Goal: Use online tool/utility: Utilize a website feature to perform a specific function

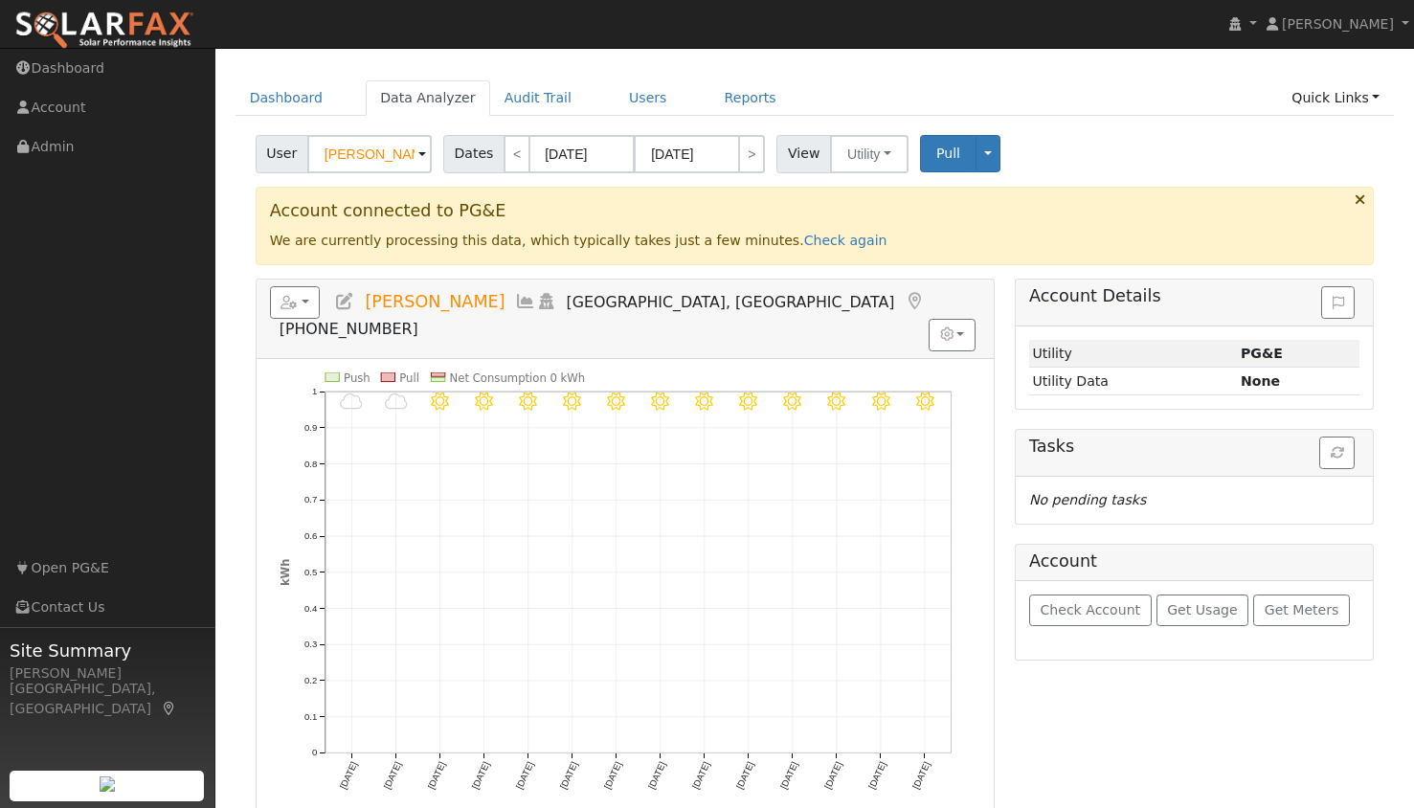
scroll to position [112, 0]
click at [274, 93] on link "Dashboard" at bounding box center [287, 97] width 102 height 35
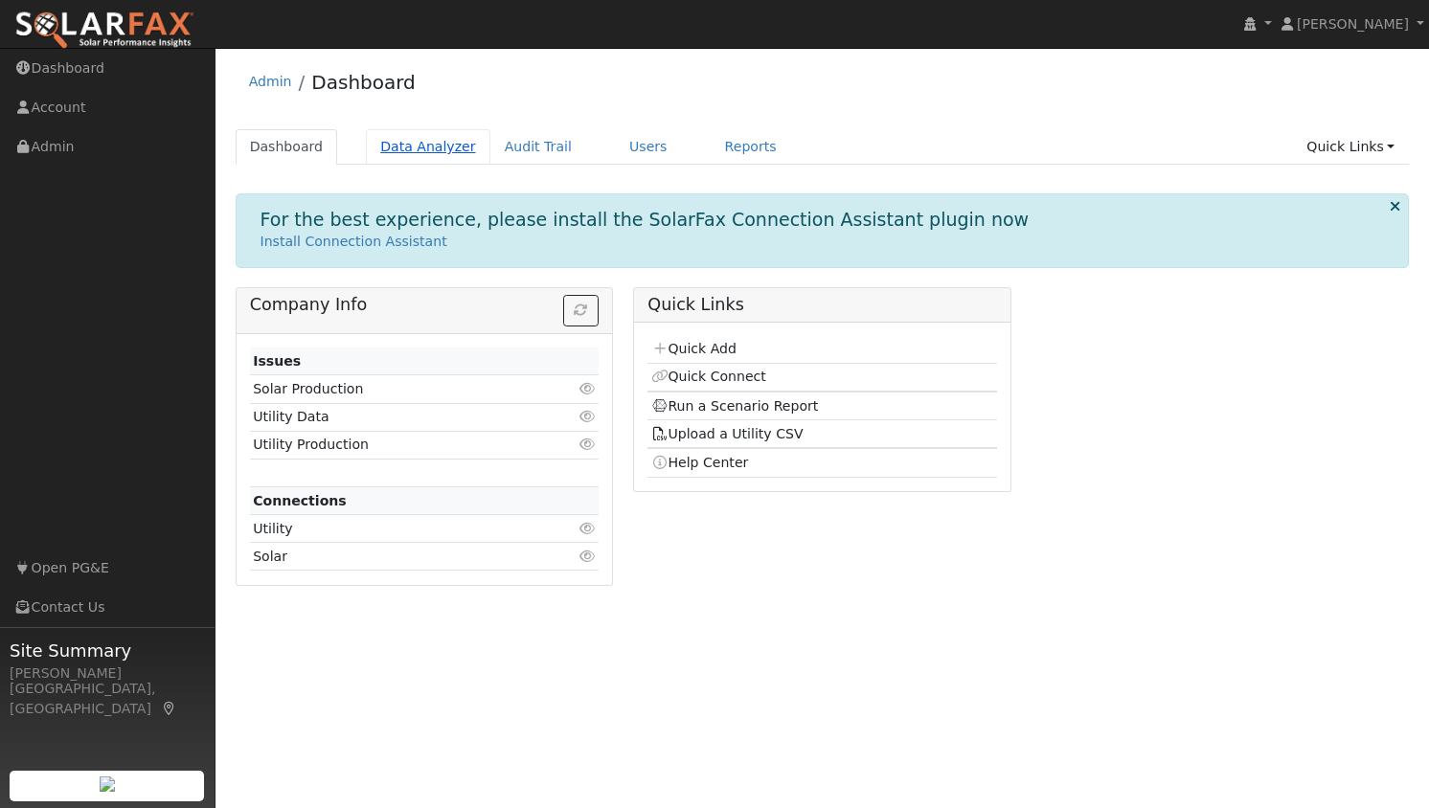
click at [394, 146] on link "Data Analyzer" at bounding box center [428, 146] width 124 height 35
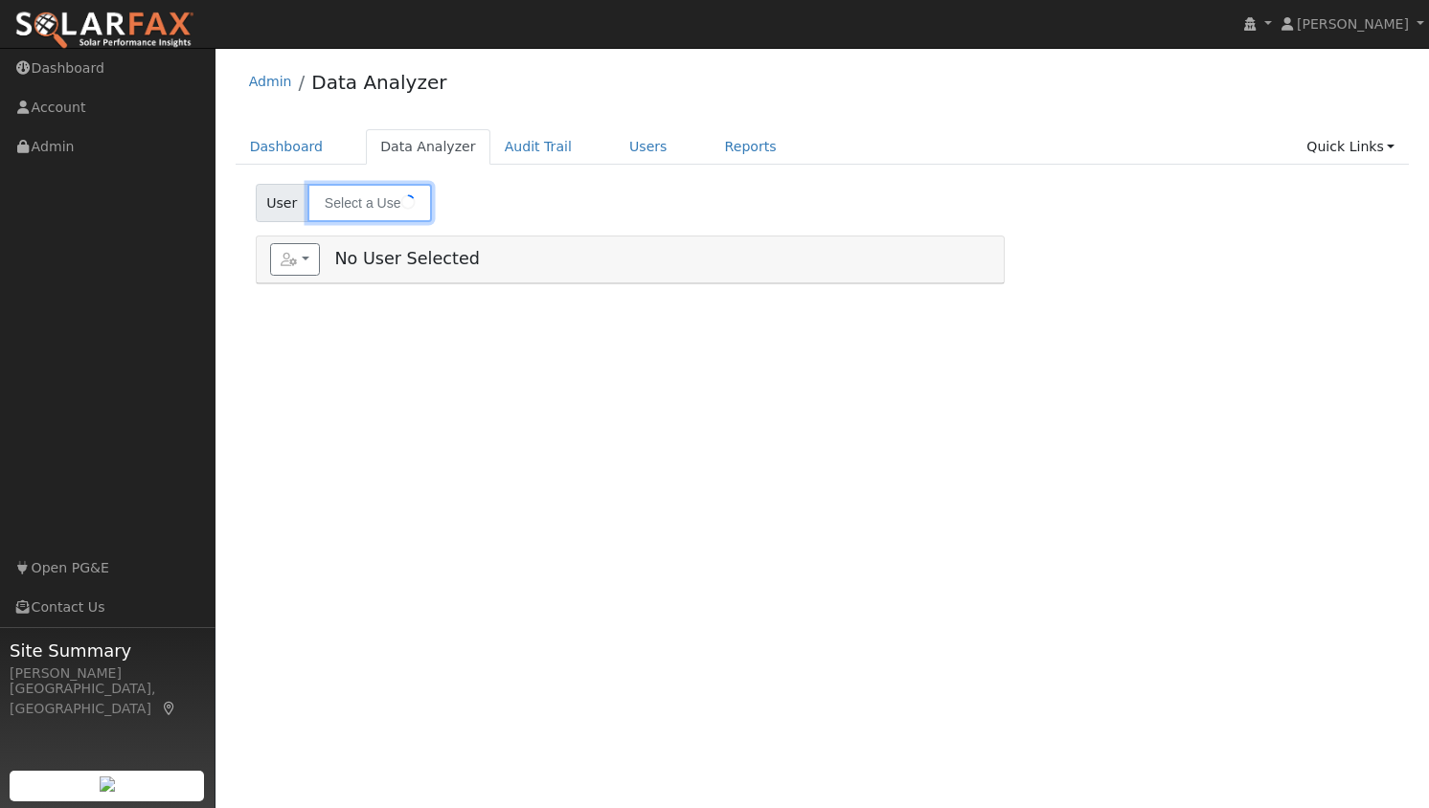
type input "Karen Joyce"
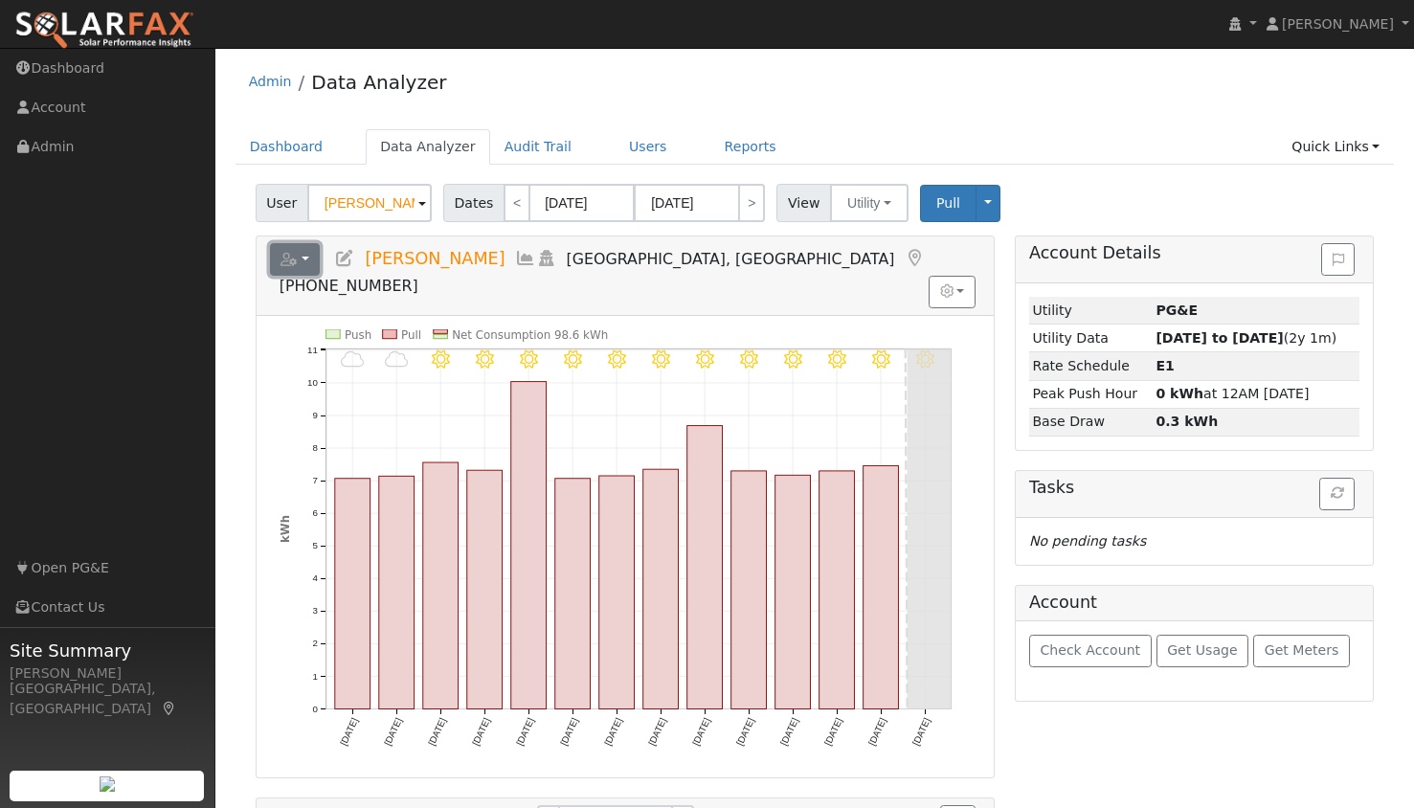
click at [290, 258] on icon "button" at bounding box center [289, 259] width 17 height 13
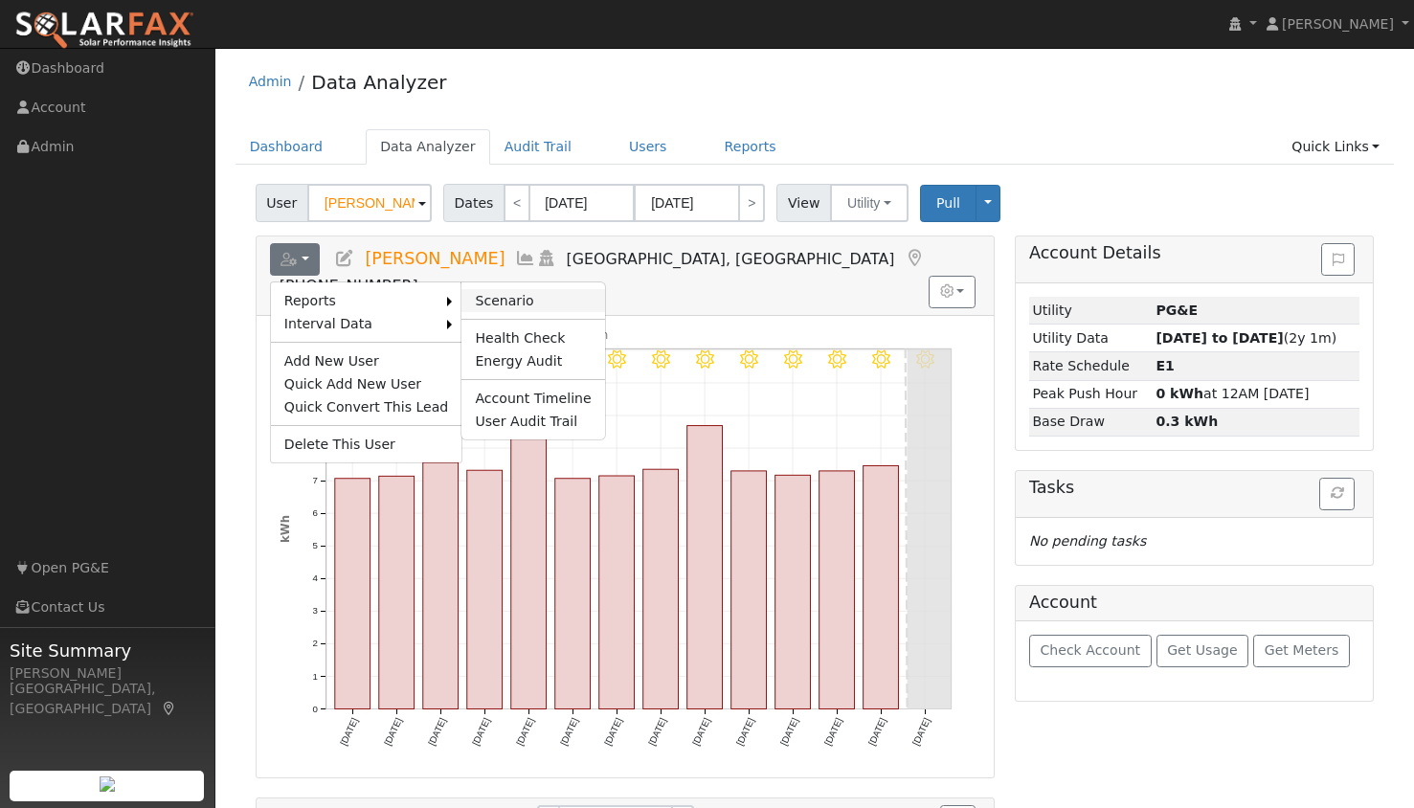
click at [480, 298] on link "Scenario" at bounding box center [532, 300] width 143 height 23
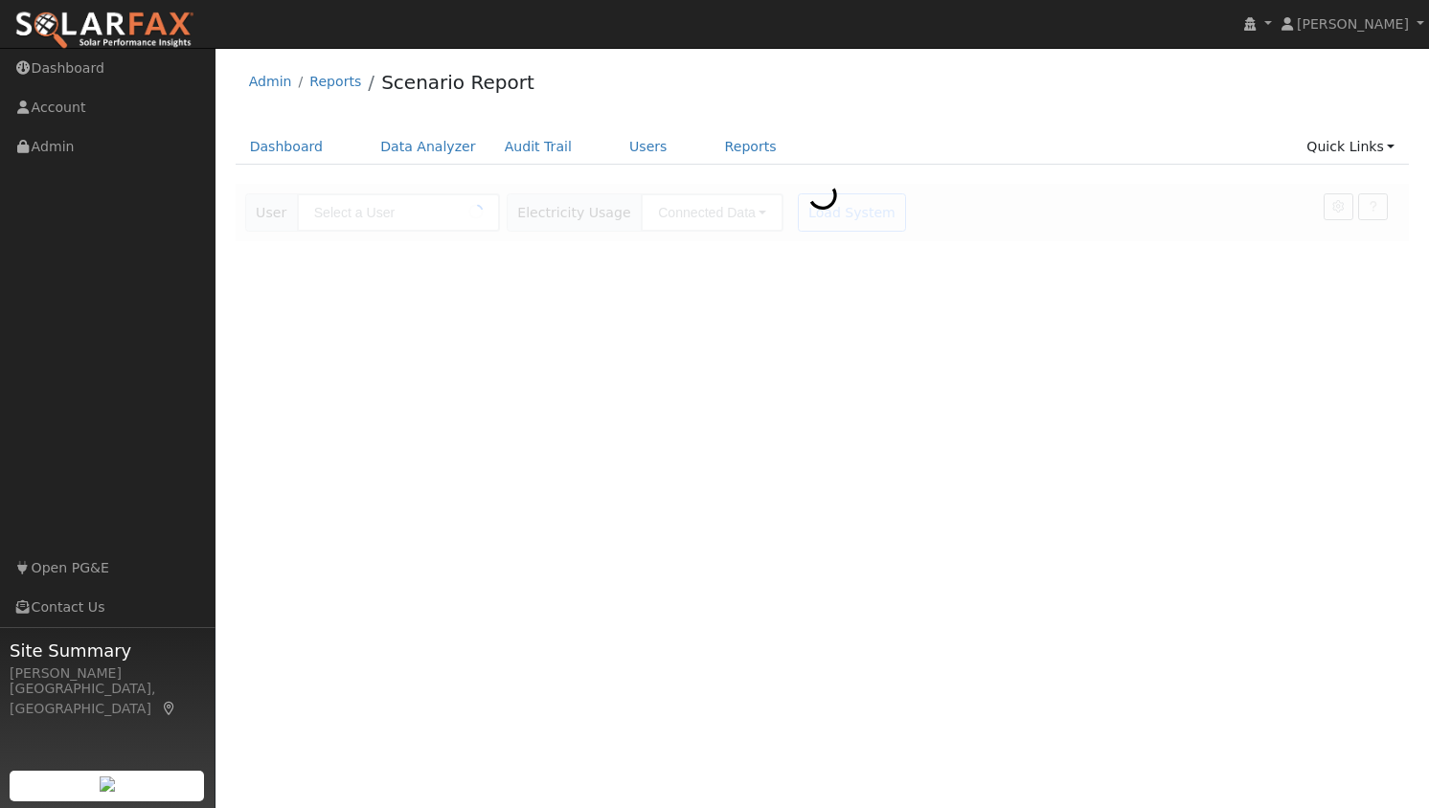
type input "[PERSON_NAME]"
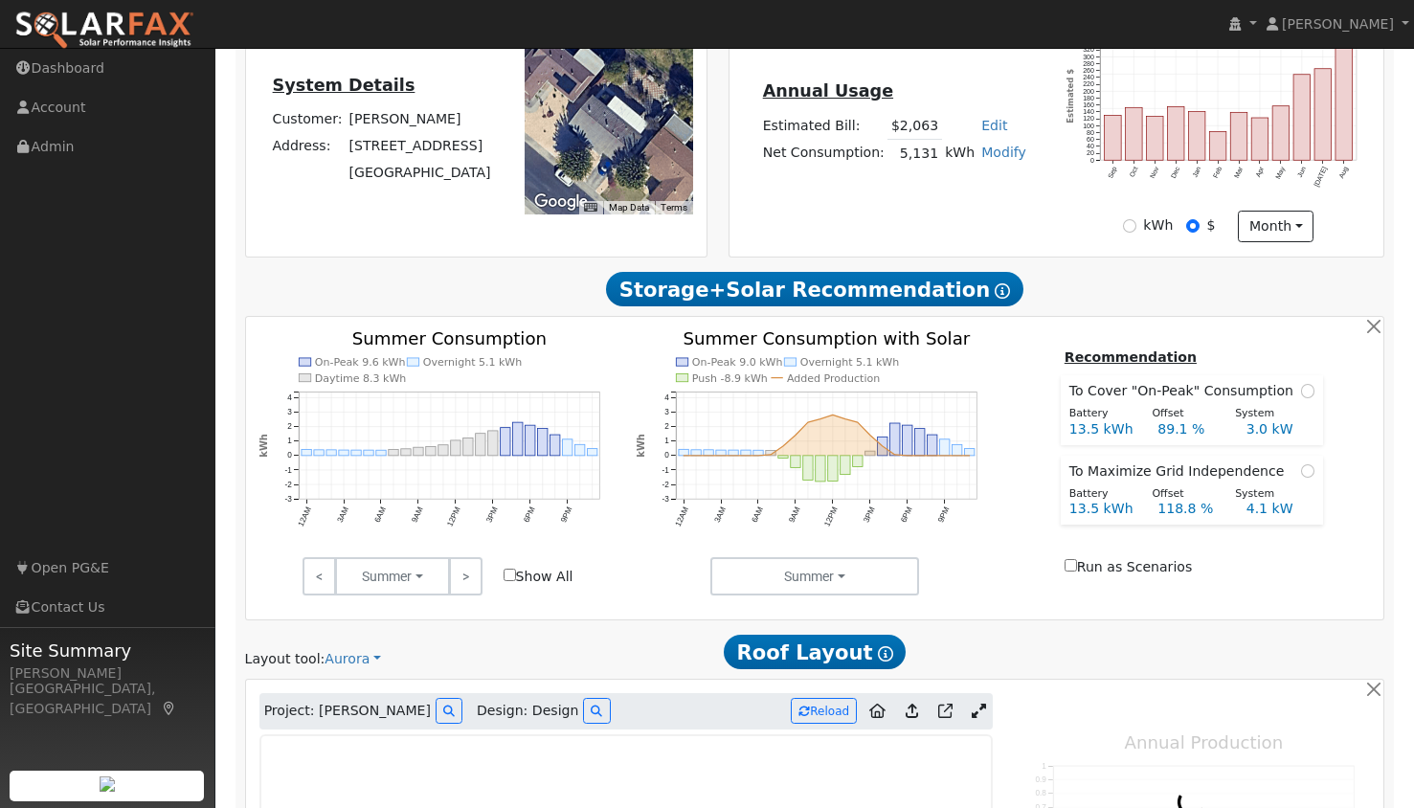
type input "0"
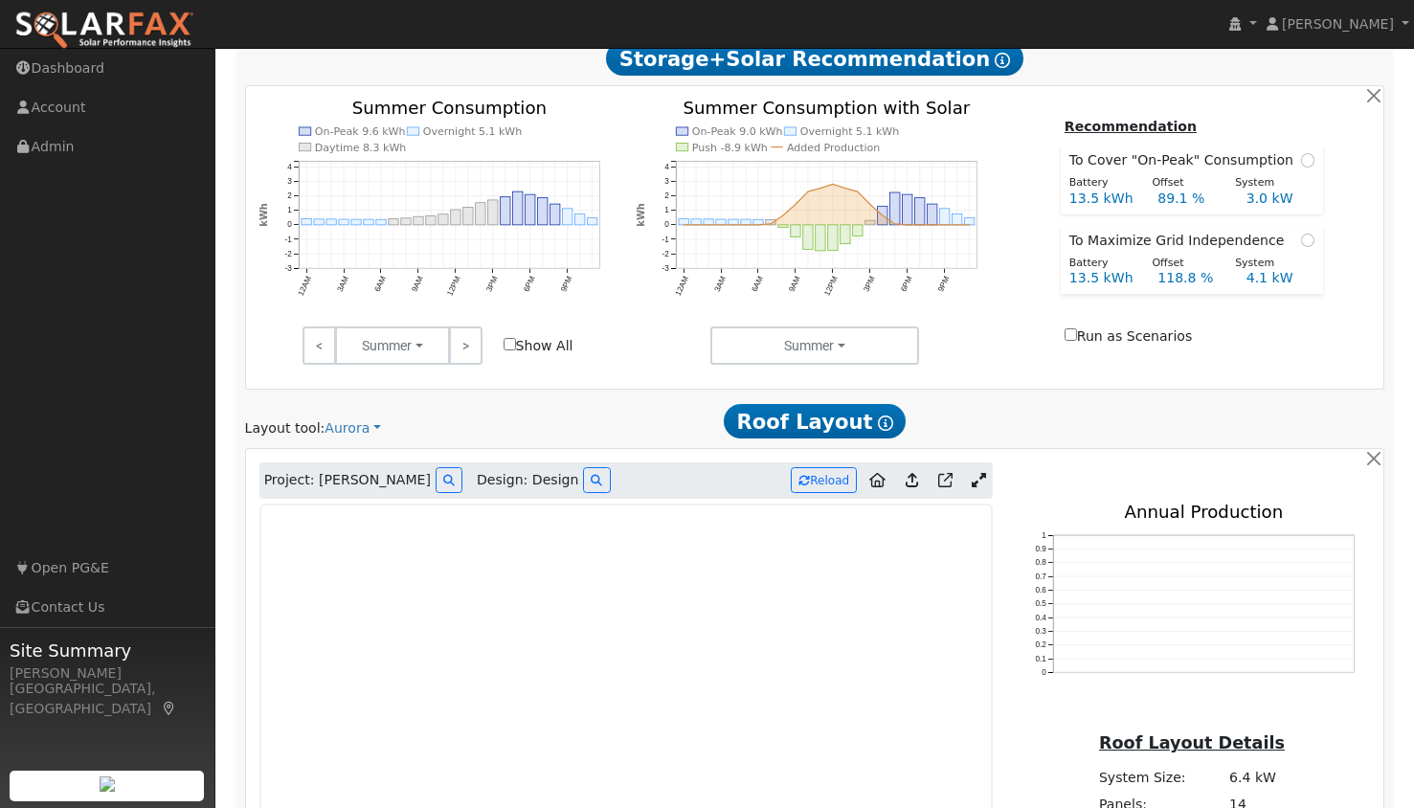
scroll to position [795, 0]
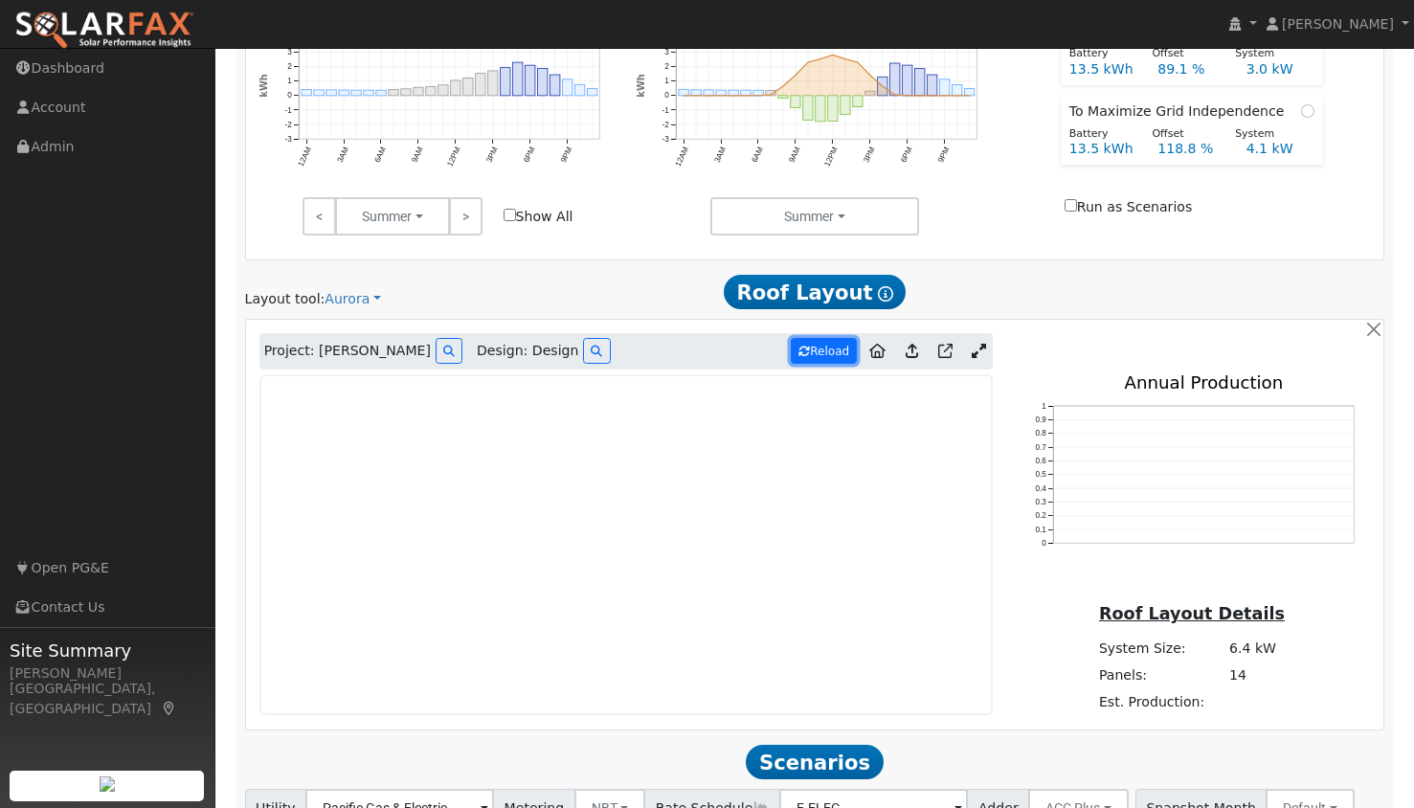
click at [824, 354] on button "Reload" at bounding box center [824, 351] width 66 height 26
click at [979, 347] on icon at bounding box center [979, 351] width 14 height 14
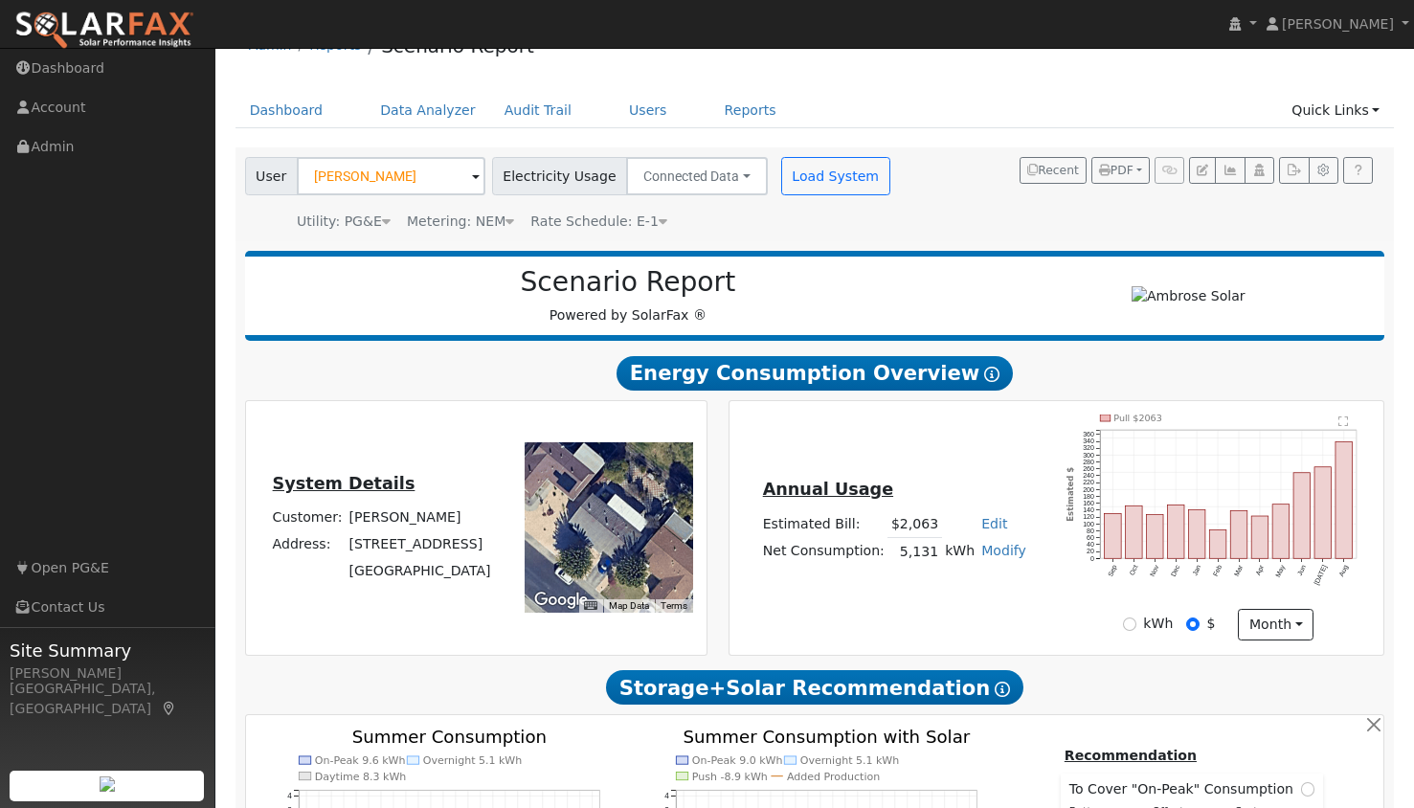
scroll to position [28, 0]
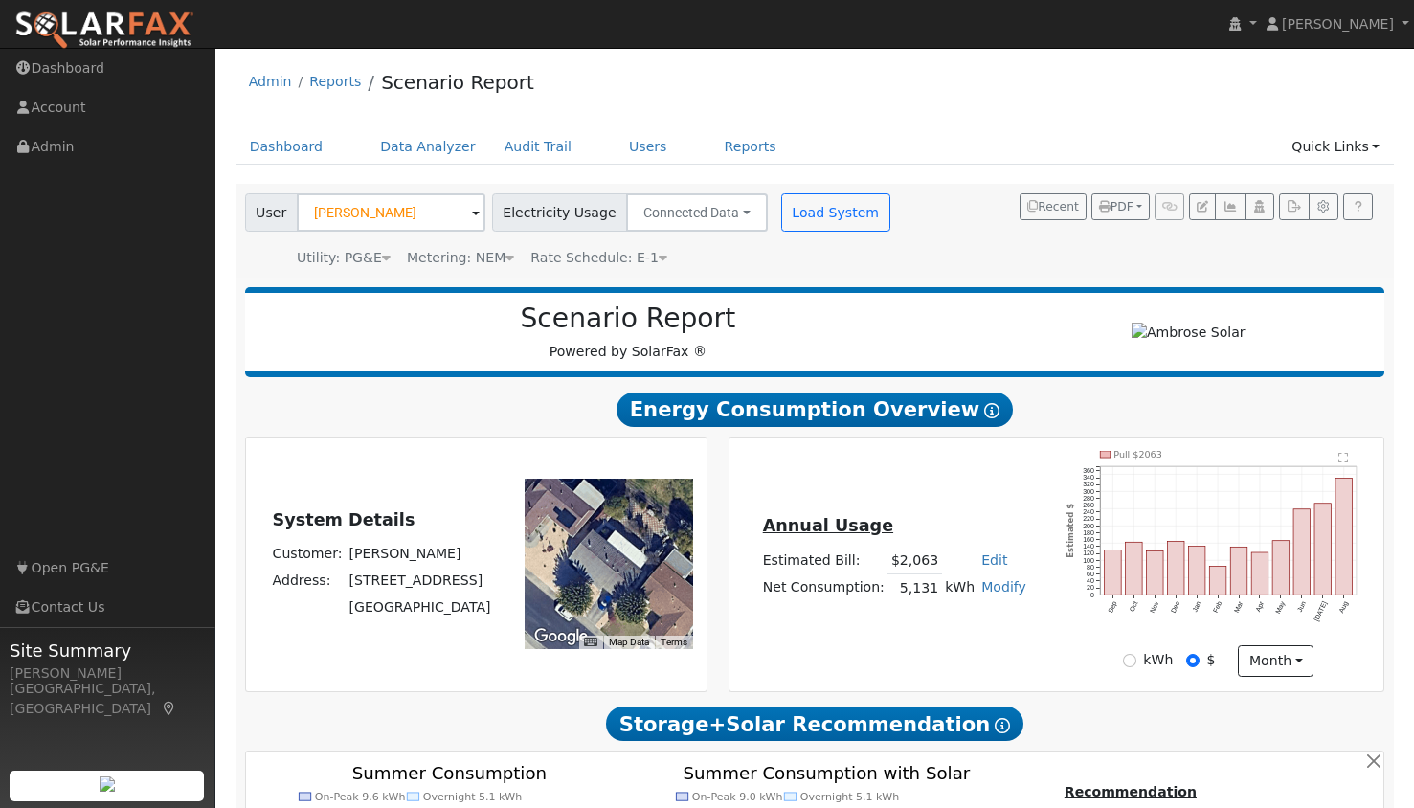
type input "10380"
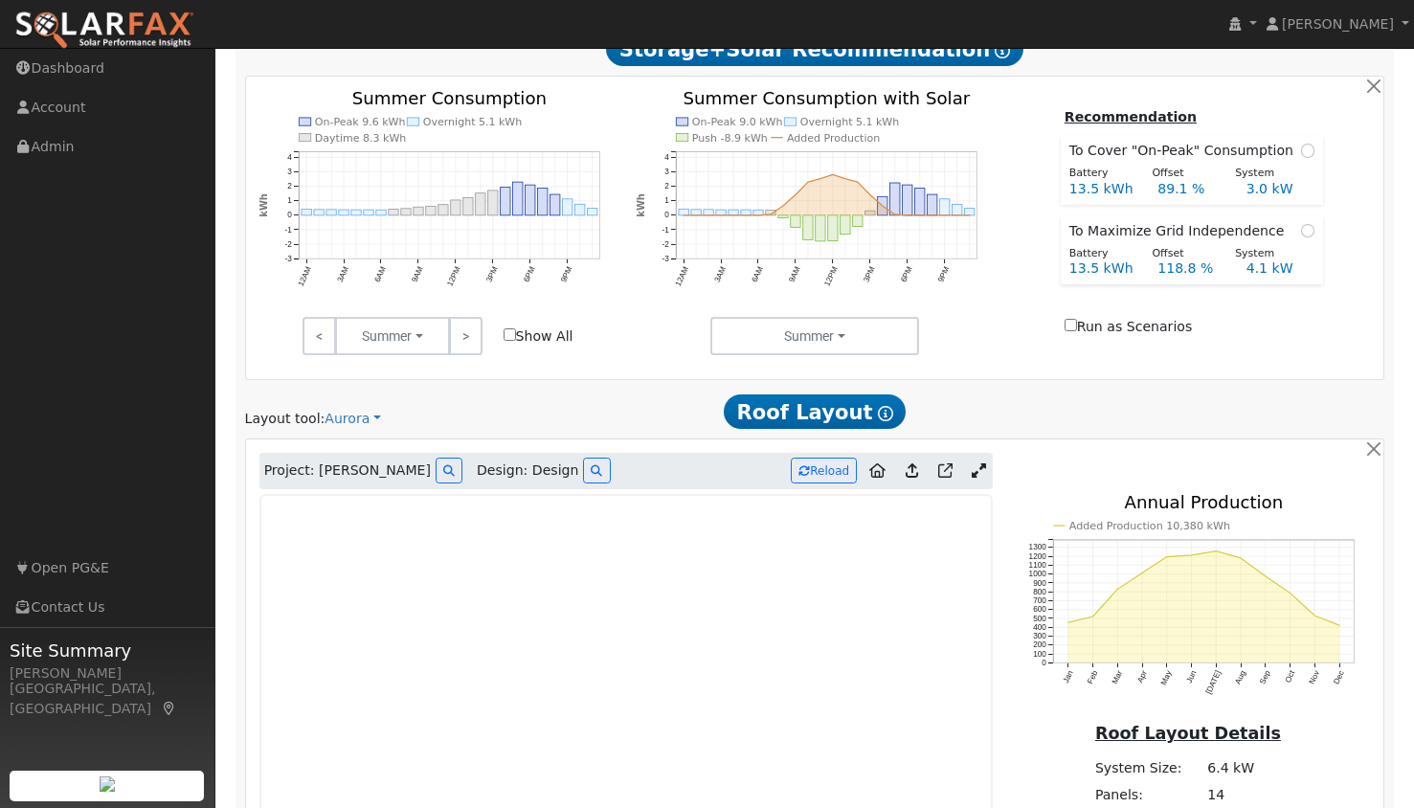
scroll to position [674, 0]
click at [1077, 325] on input "Run as Scenarios" at bounding box center [1071, 326] width 12 height 12
checkbox input "false"
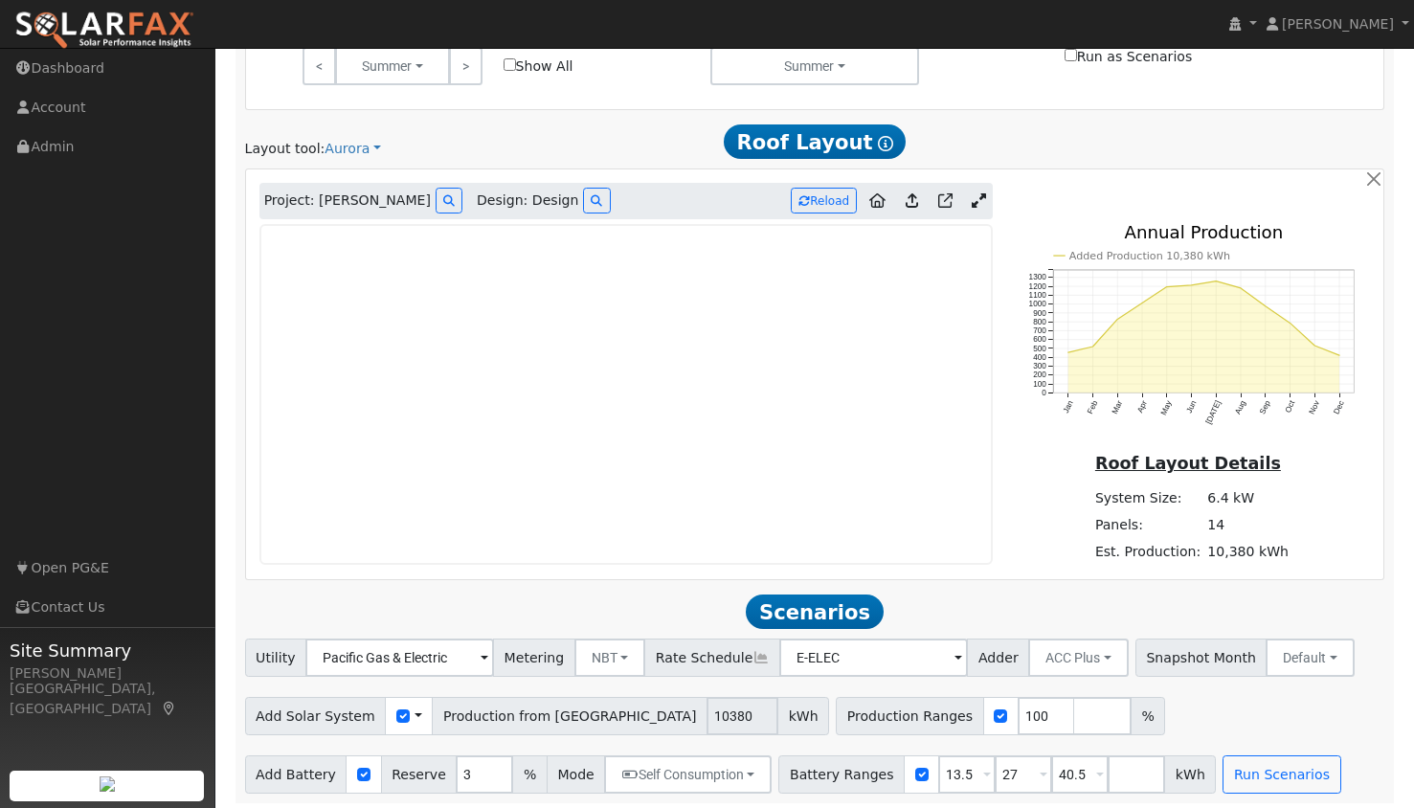
scroll to position [953, 0]
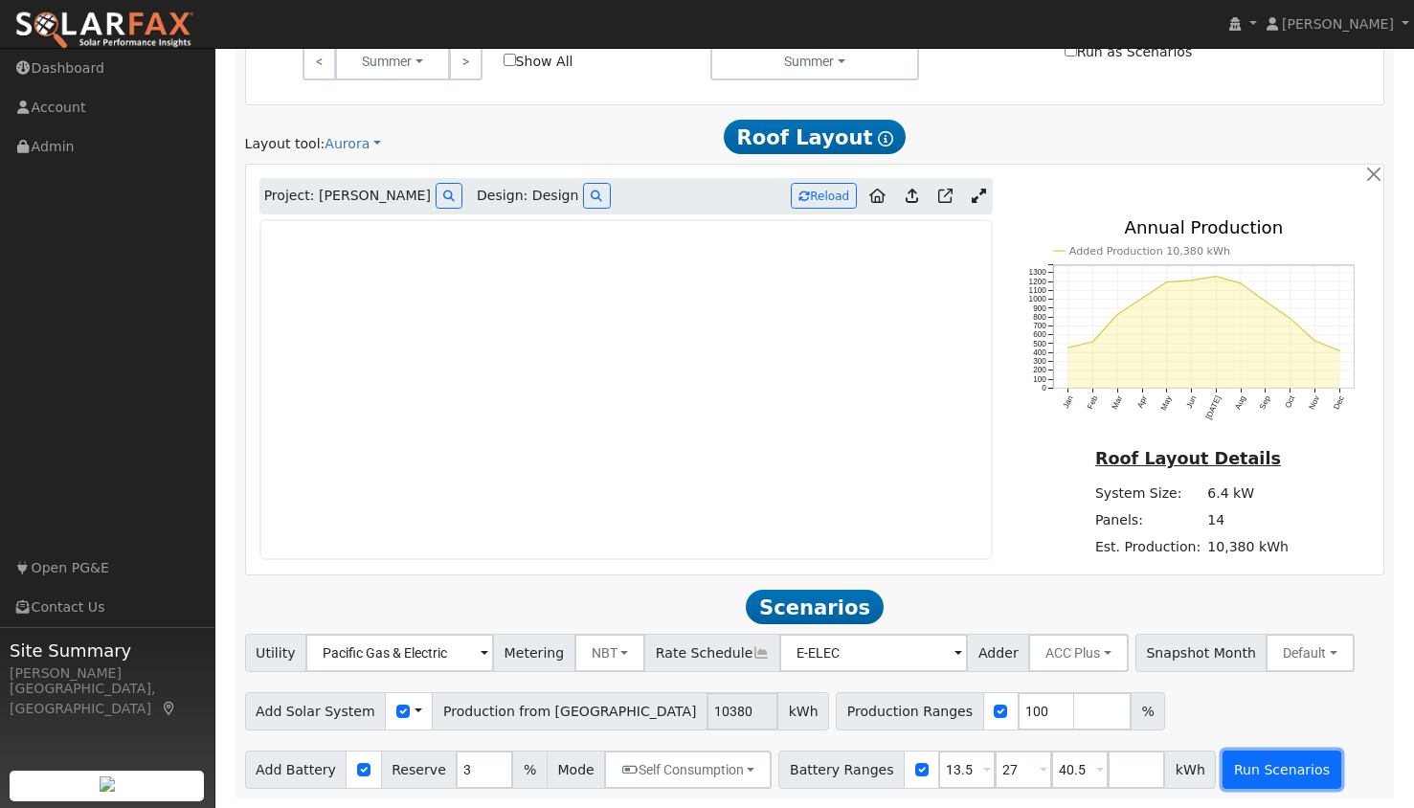
click at [1236, 761] on button "Run Scenarios" at bounding box center [1282, 770] width 118 height 38
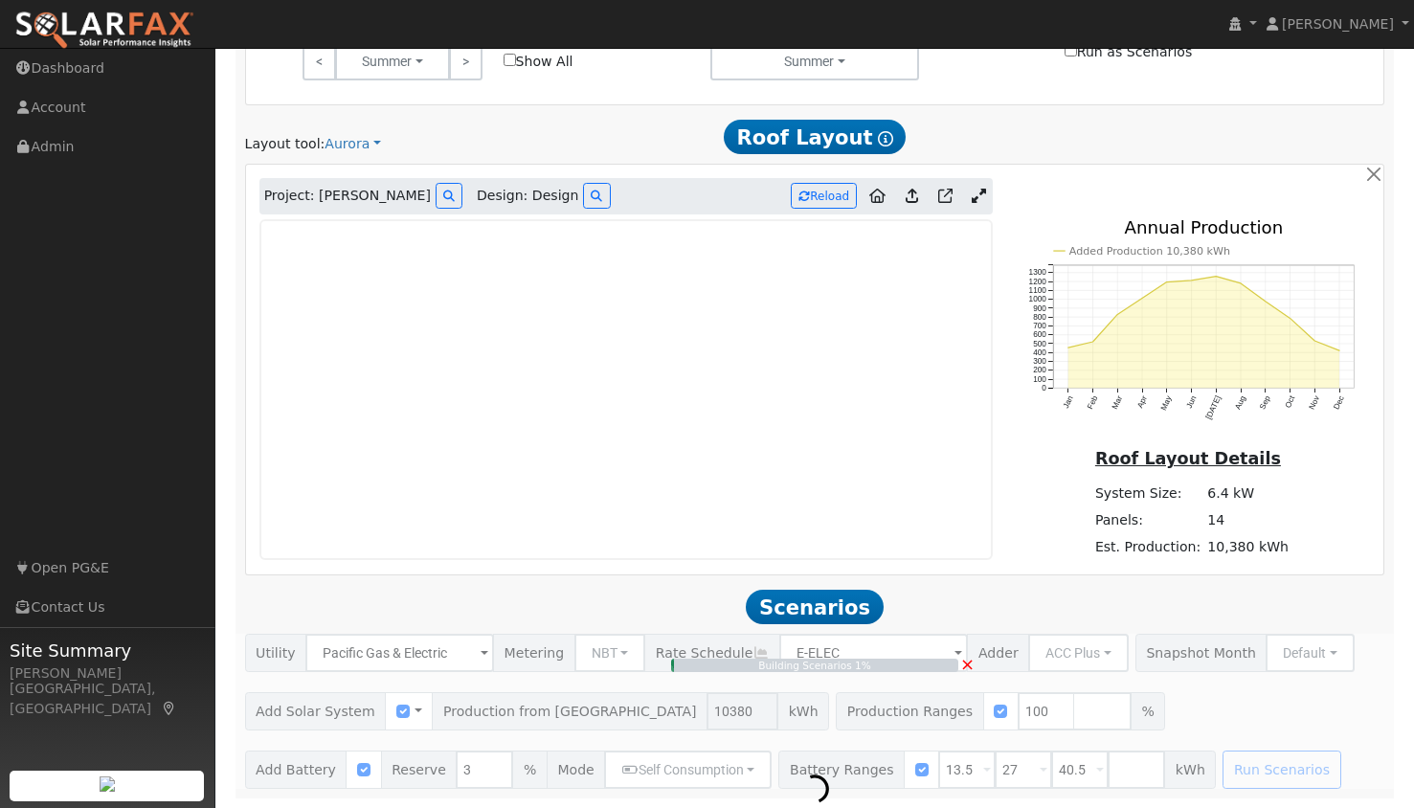
type input "6.9"
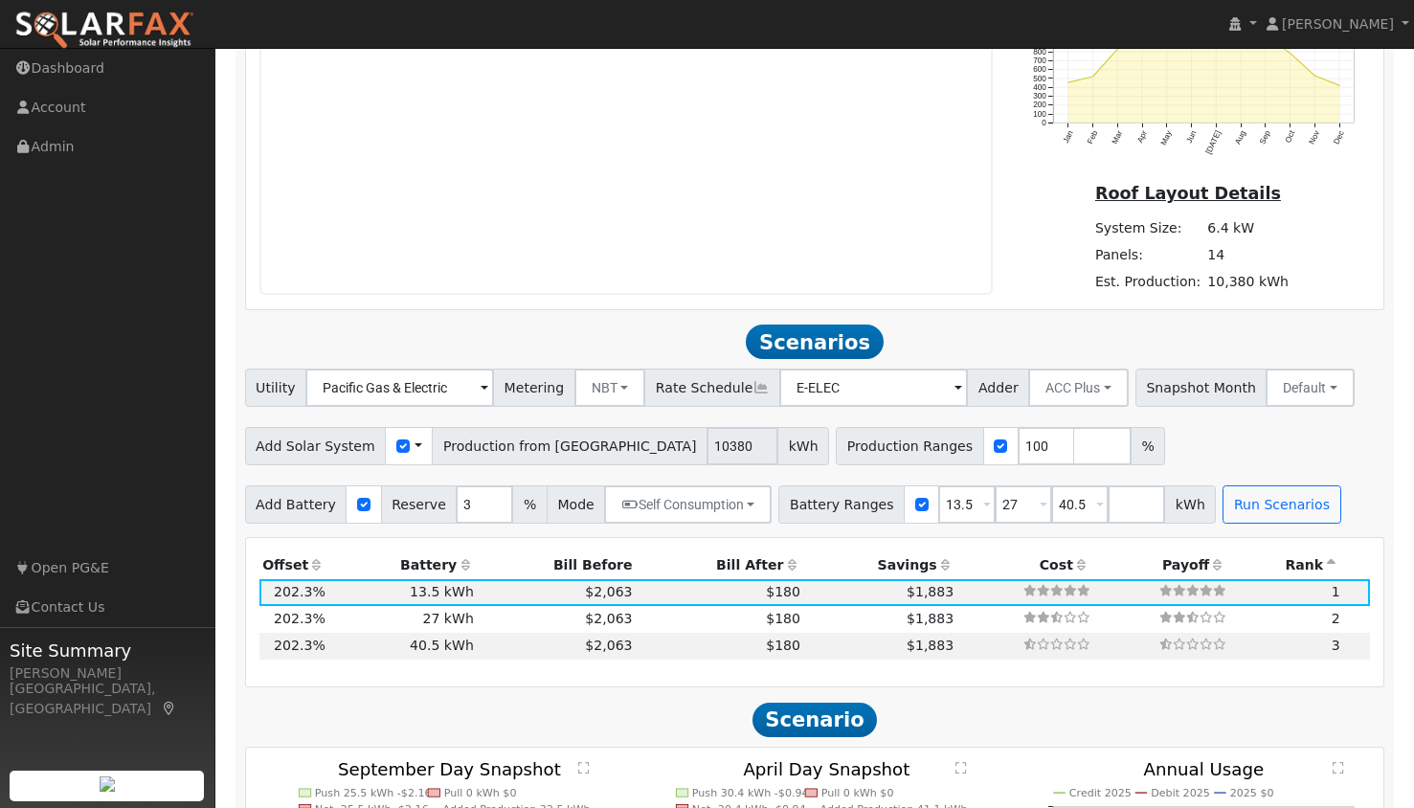
scroll to position [1231, 0]
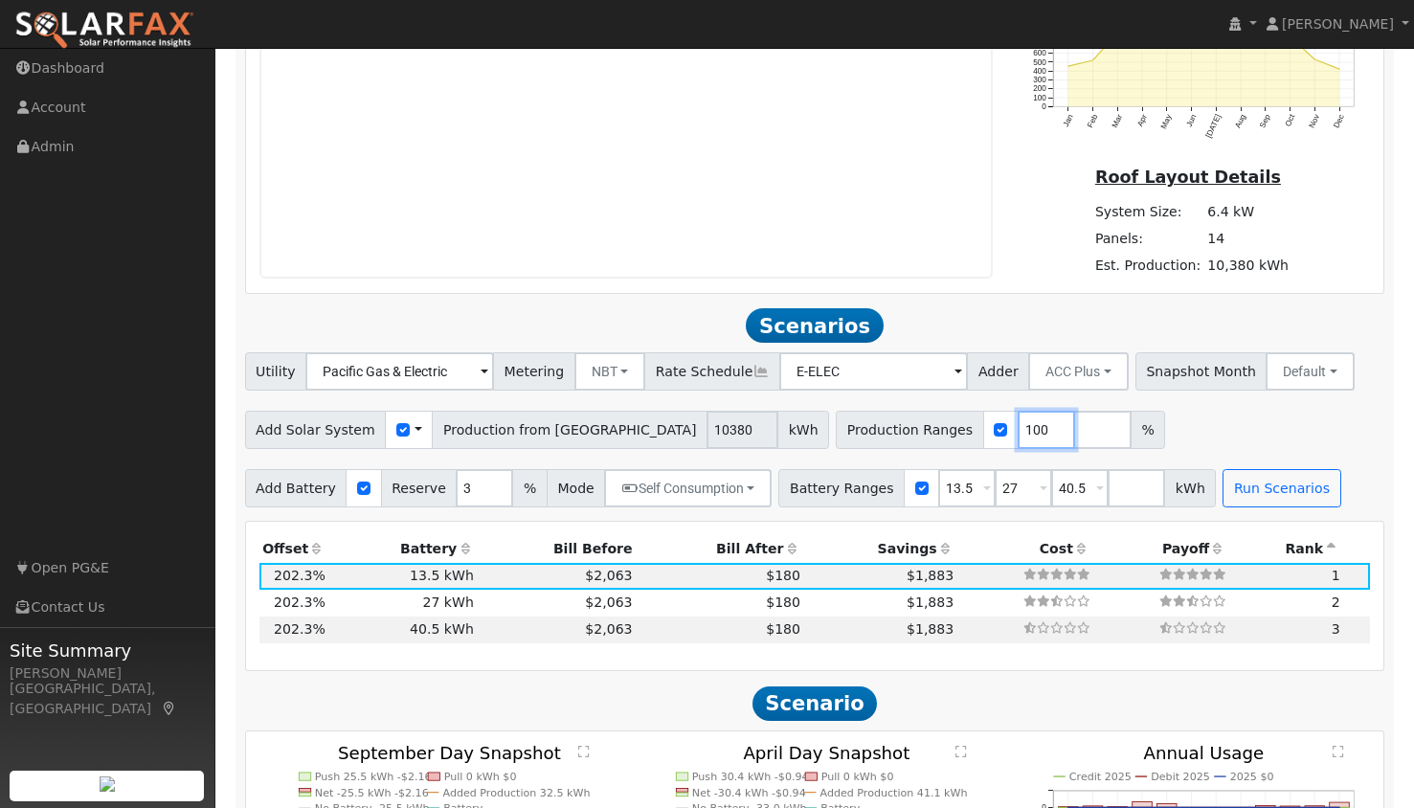
drag, startPoint x: 907, startPoint y: 432, endPoint x: 784, endPoint y: 422, distance: 122.9
click at [836, 422] on div "Production Ranges 100 %" at bounding box center [1000, 430] width 329 height 38
type input "150"
click at [1272, 492] on button "Run Scenarios" at bounding box center [1282, 488] width 118 height 38
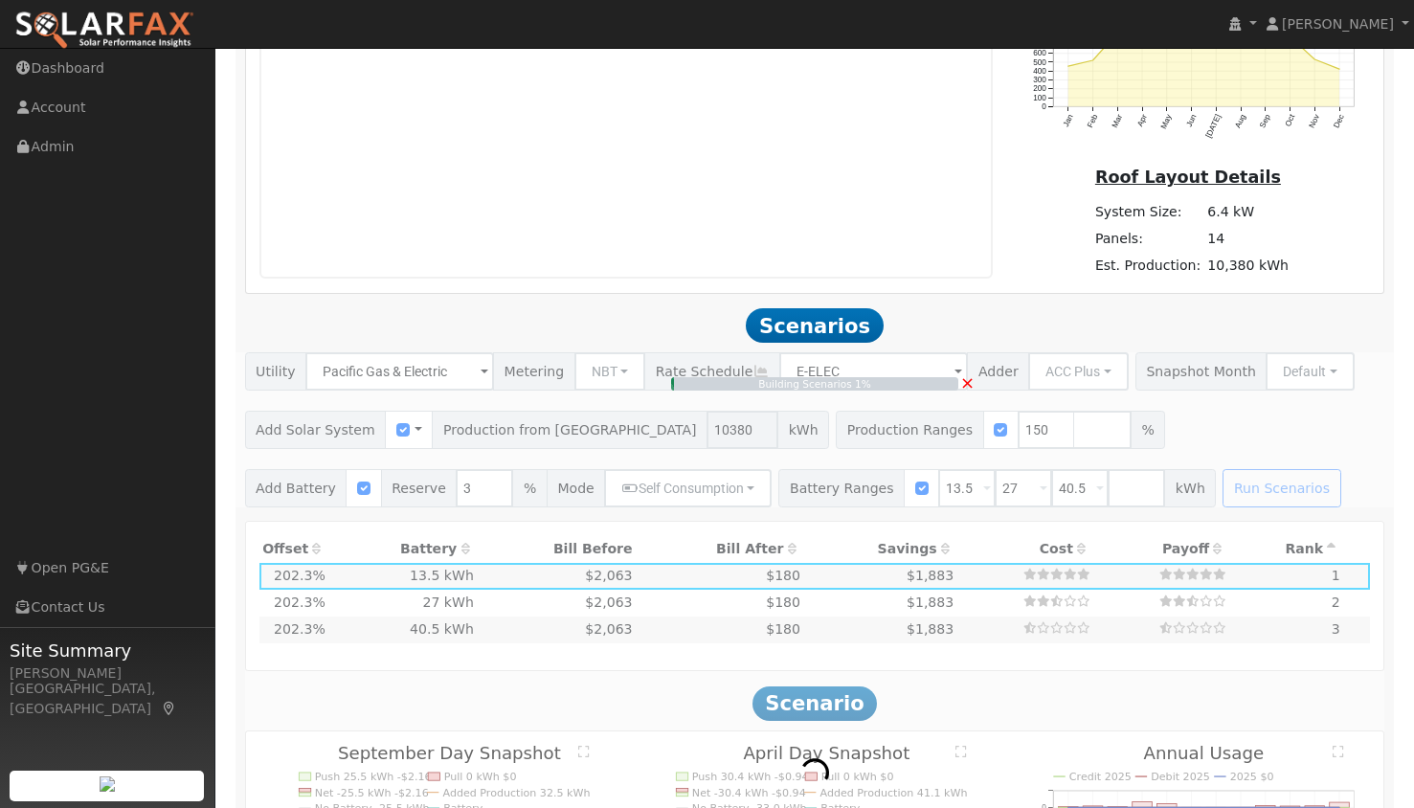
type input "10.4"
type input "$36,330"
type input "$15,759"
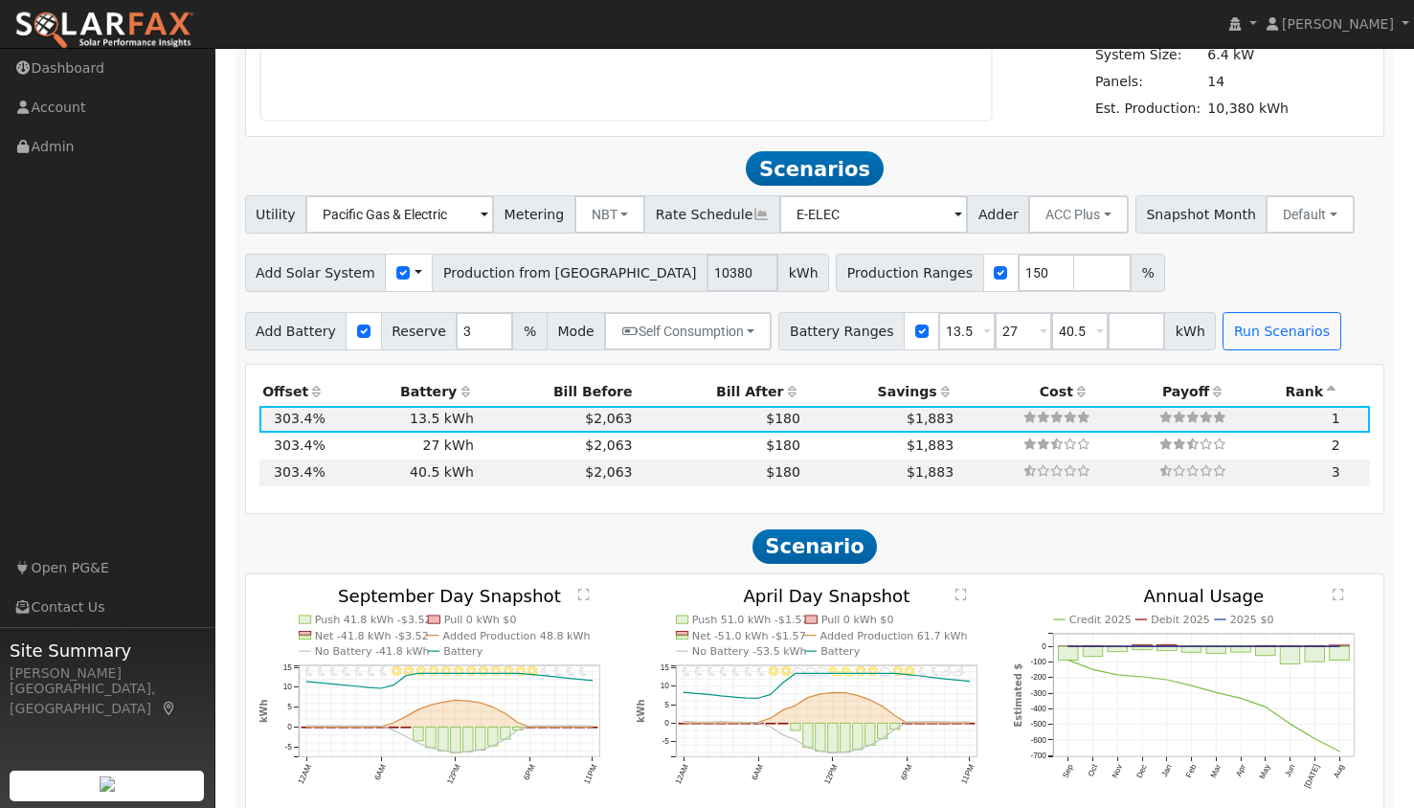
scroll to position [1387, 0]
drag, startPoint x: 907, startPoint y: 270, endPoint x: 816, endPoint y: 239, distance: 96.0
click at [816, 239] on div "Utility Pacific Gas & Electric Metering NBT NEM NBT Rate Schedule E-ELEC Adder …" at bounding box center [815, 273] width 1160 height 155
drag, startPoint x: 816, startPoint y: 239, endPoint x: 1054, endPoint y: 255, distance: 238.9
click at [1054, 255] on div "Utility Pacific Gas & Electric Metering NBT NEM NBT Rate Schedule E-ELEC Adder …" at bounding box center [815, 273] width 1160 height 155
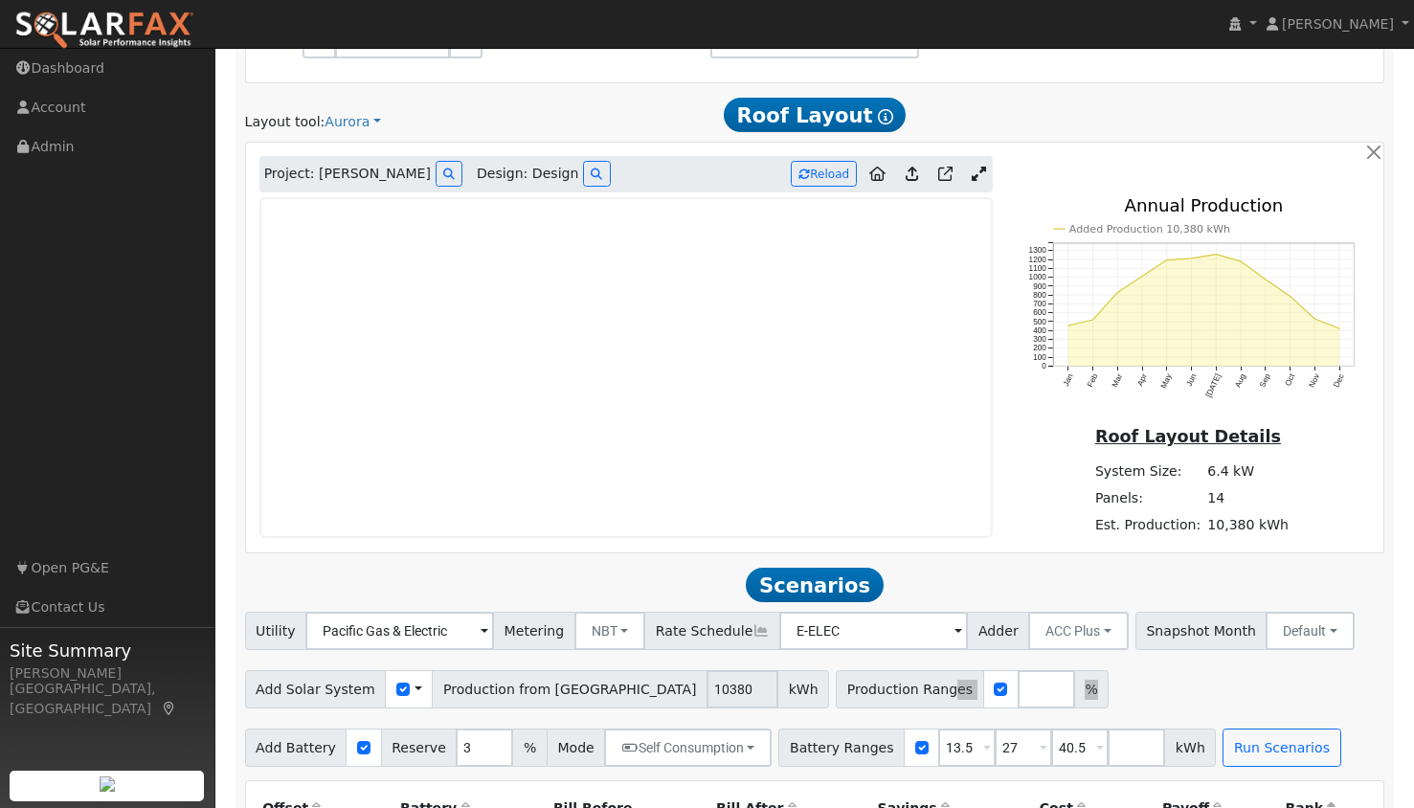
scroll to position [966, 0]
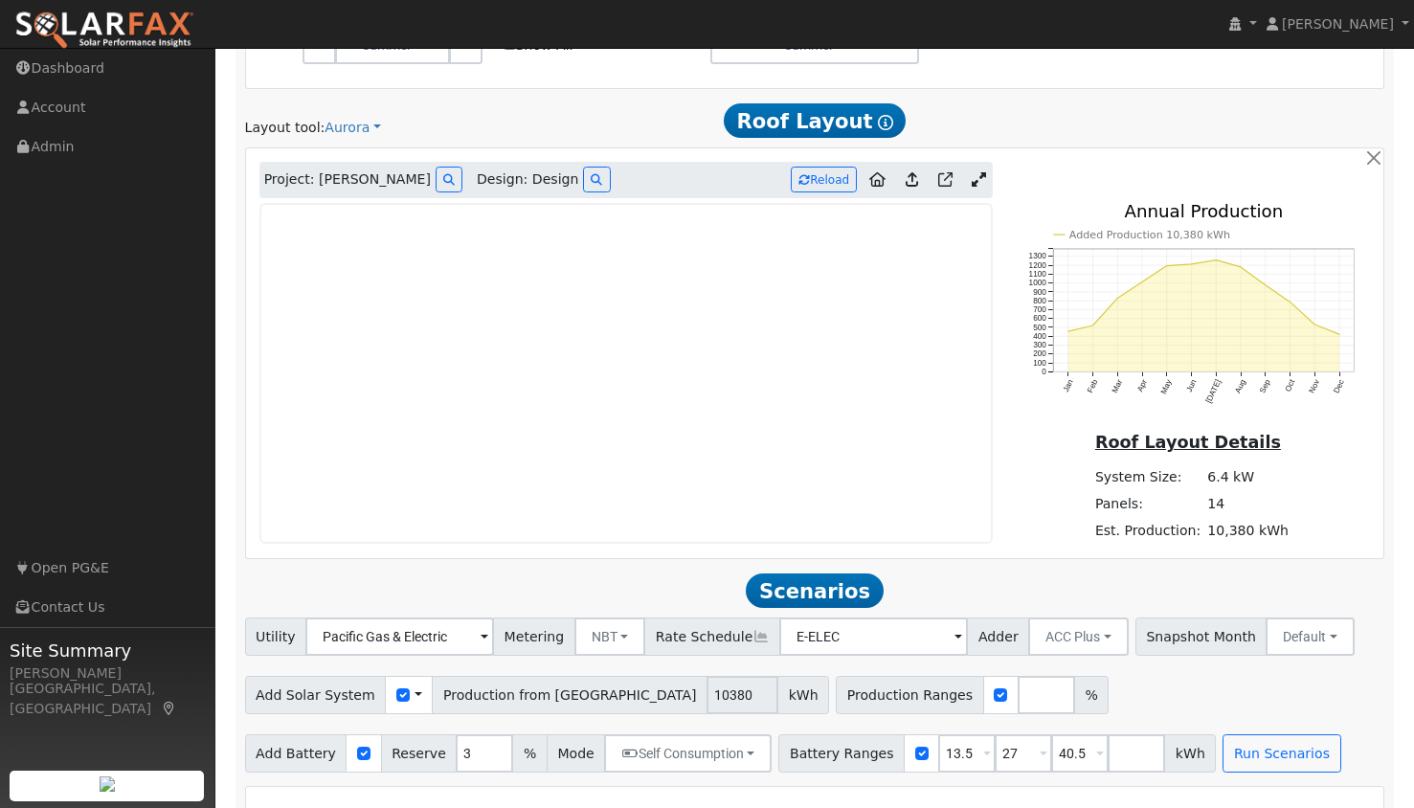
click at [980, 185] on icon at bounding box center [979, 179] width 14 height 14
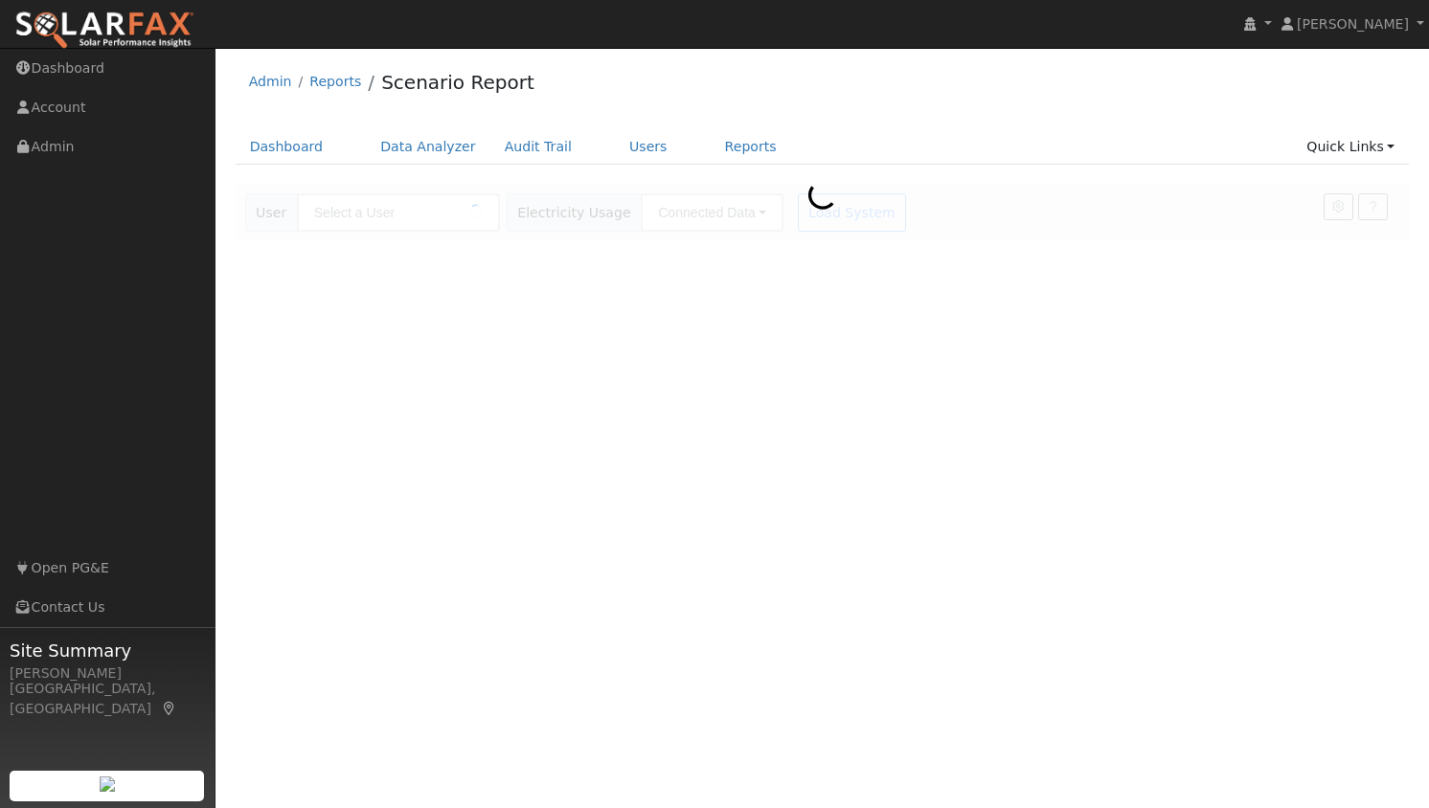
type input "[PERSON_NAME]"
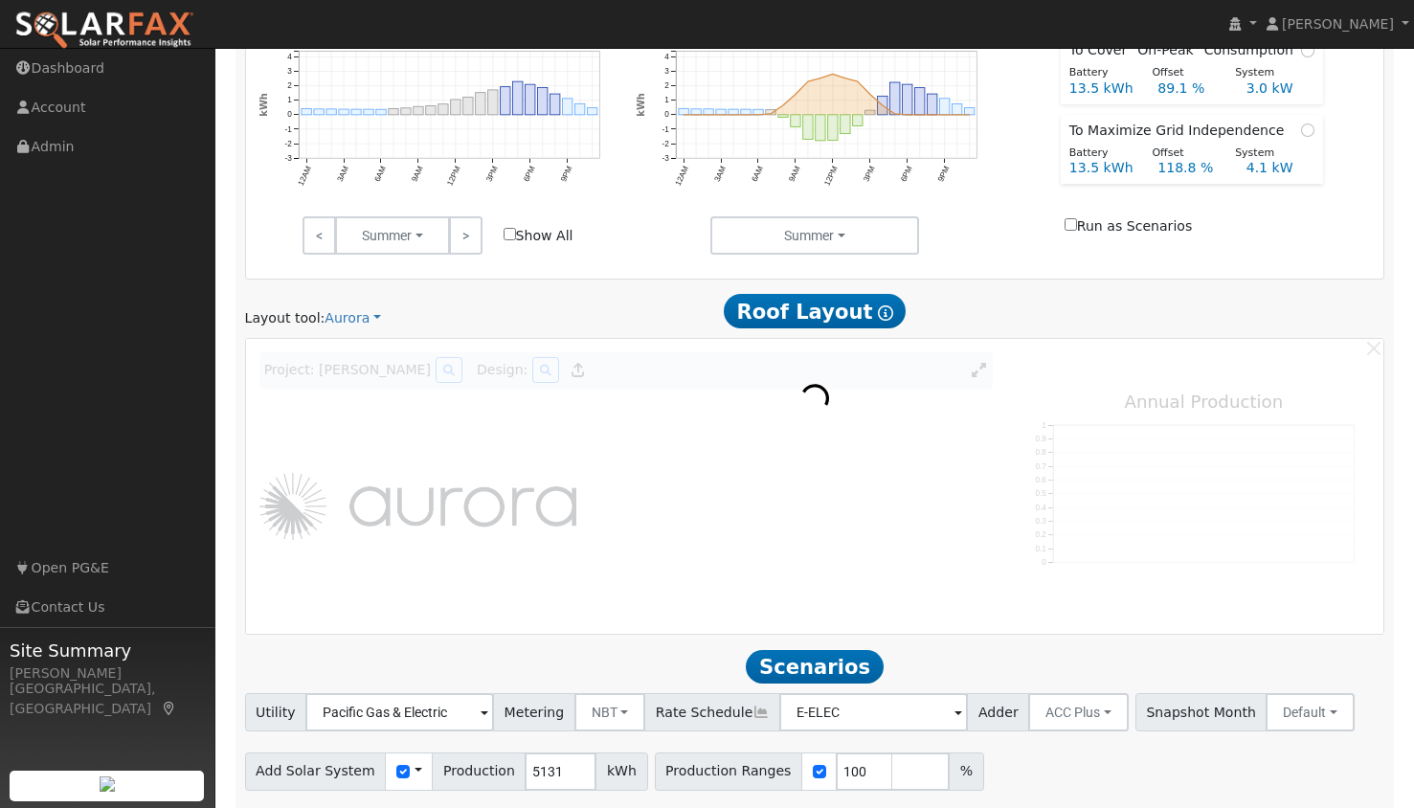
scroll to position [839, 0]
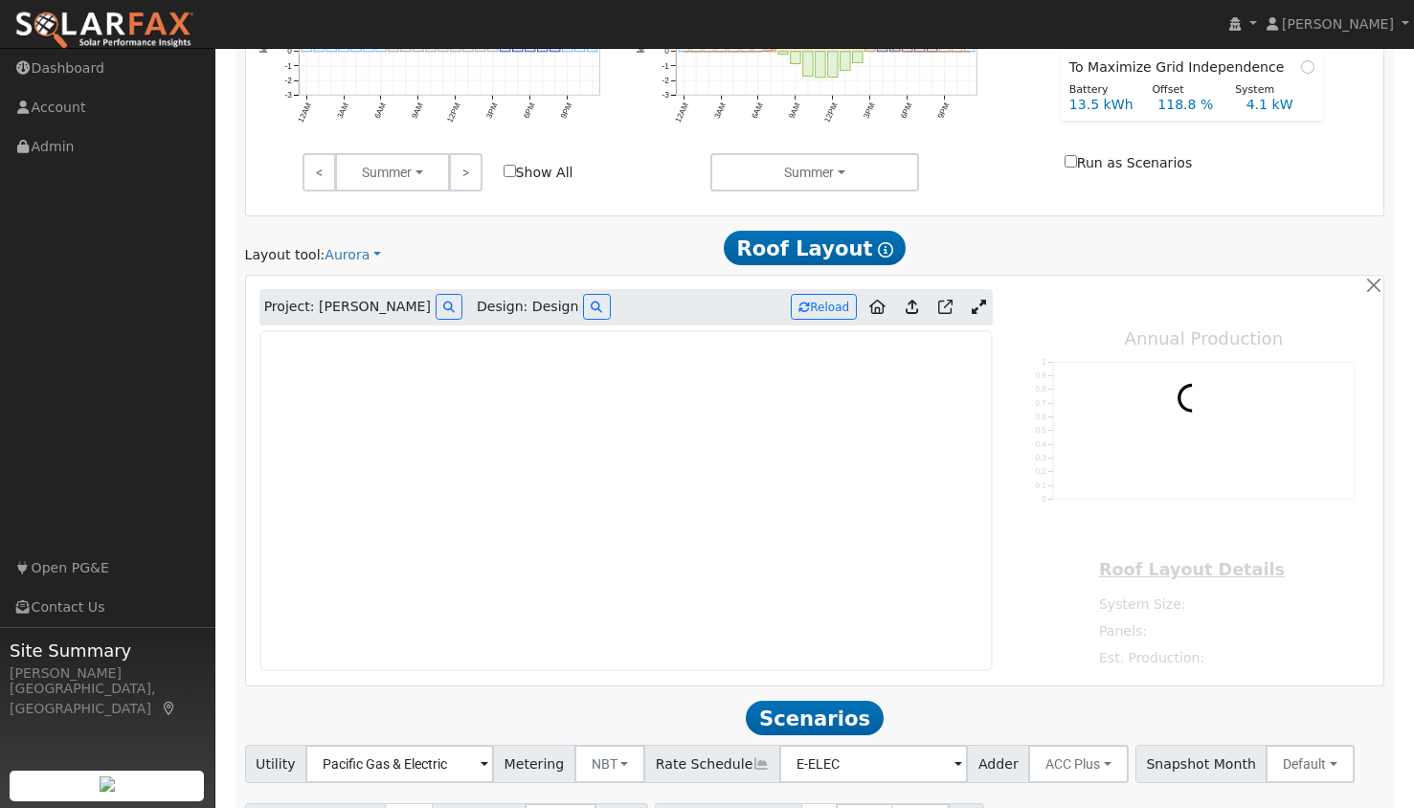
type input "7411"
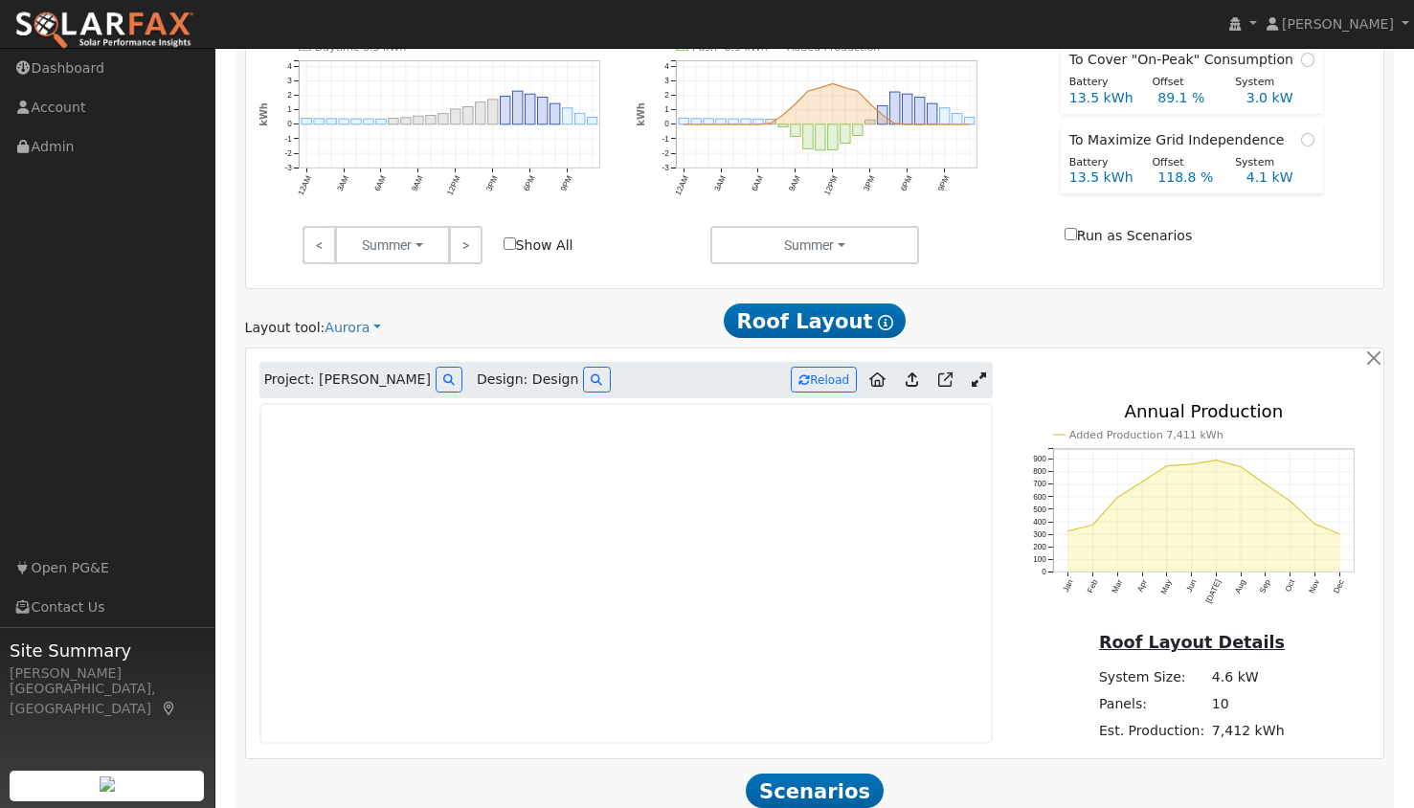
scroll to position [765, 0]
click at [910, 378] on icon at bounding box center [912, 380] width 12 height 14
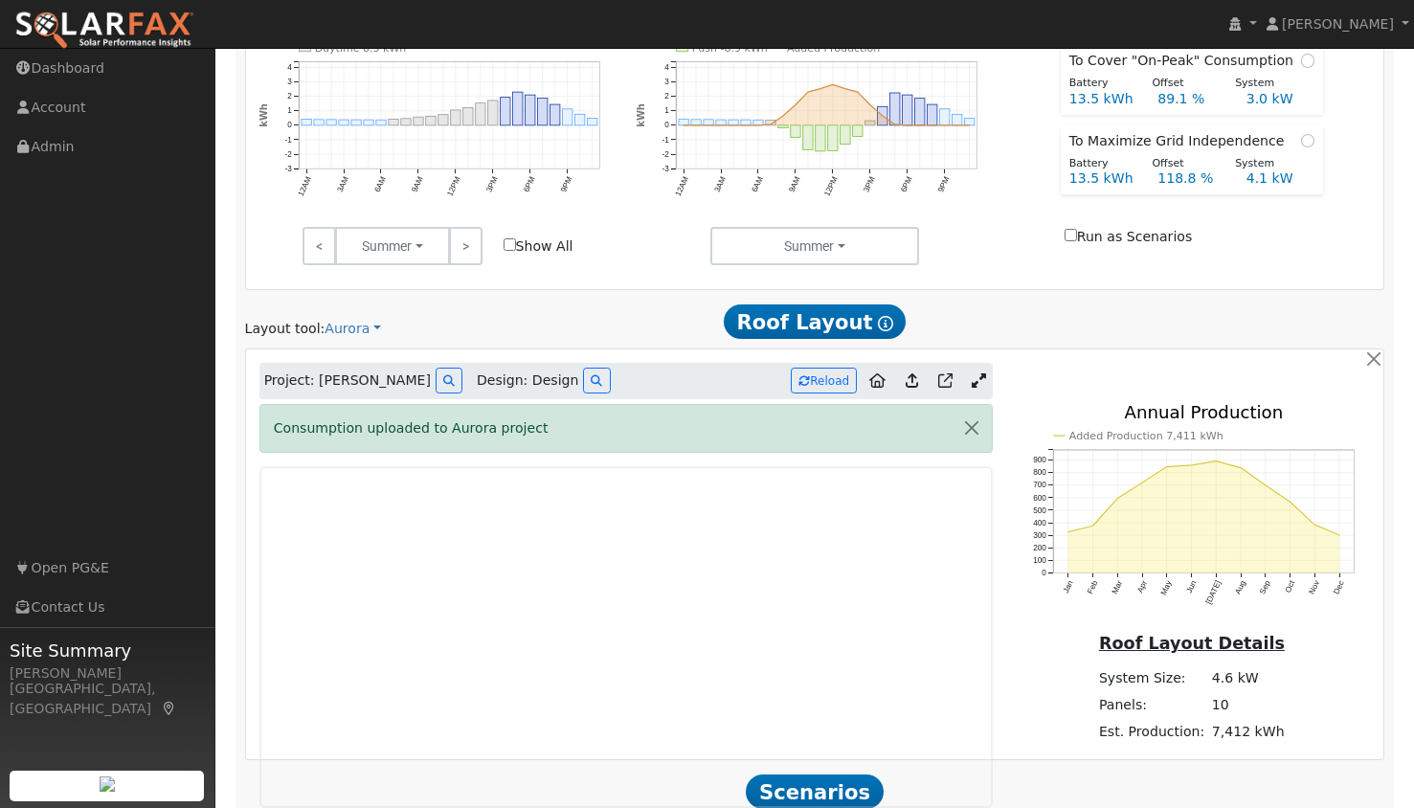
click at [914, 379] on icon at bounding box center [912, 380] width 12 height 14
click at [826, 377] on button "Reload" at bounding box center [824, 381] width 66 height 26
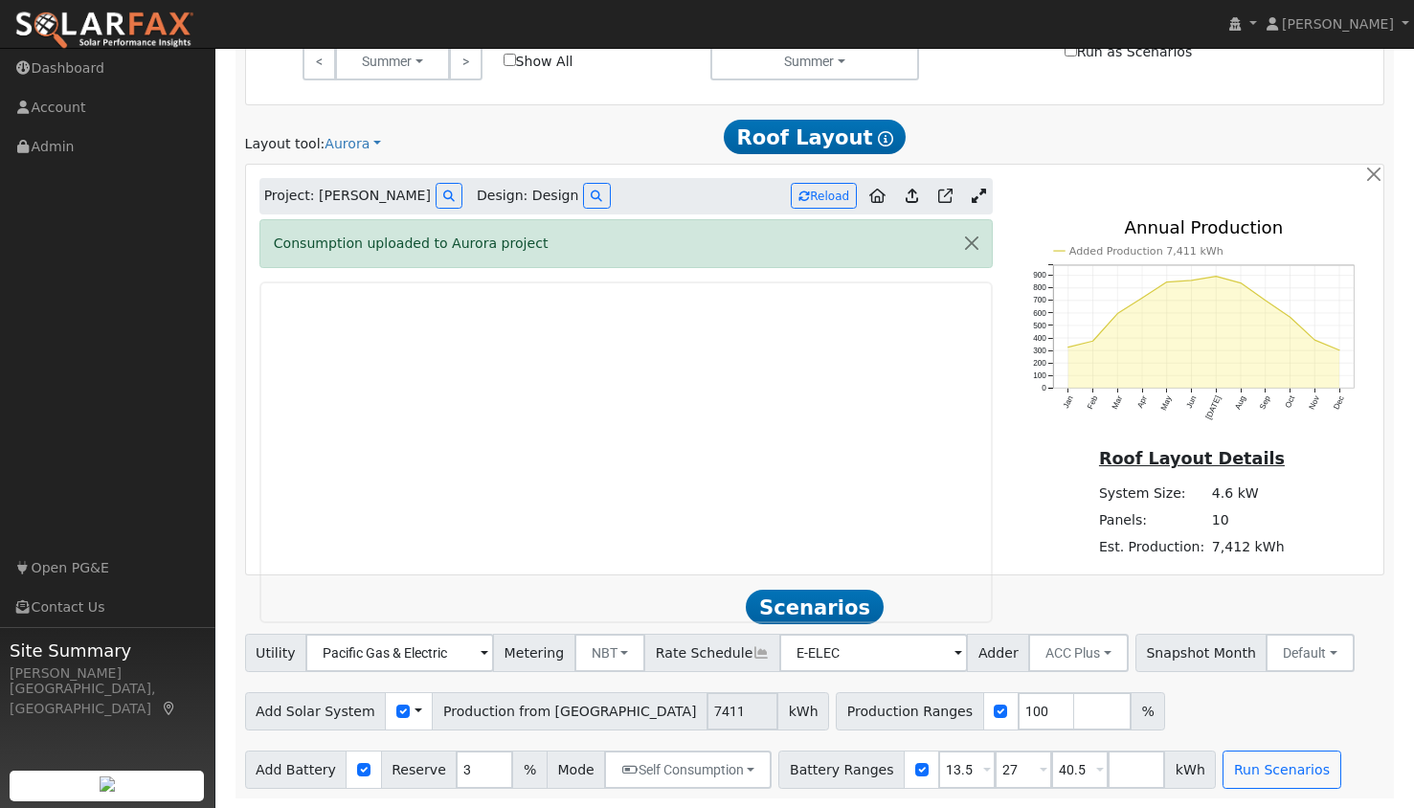
click at [725, 193] on div "Project: Karen Joyce Design: Design Reload" at bounding box center [626, 196] width 734 height 36
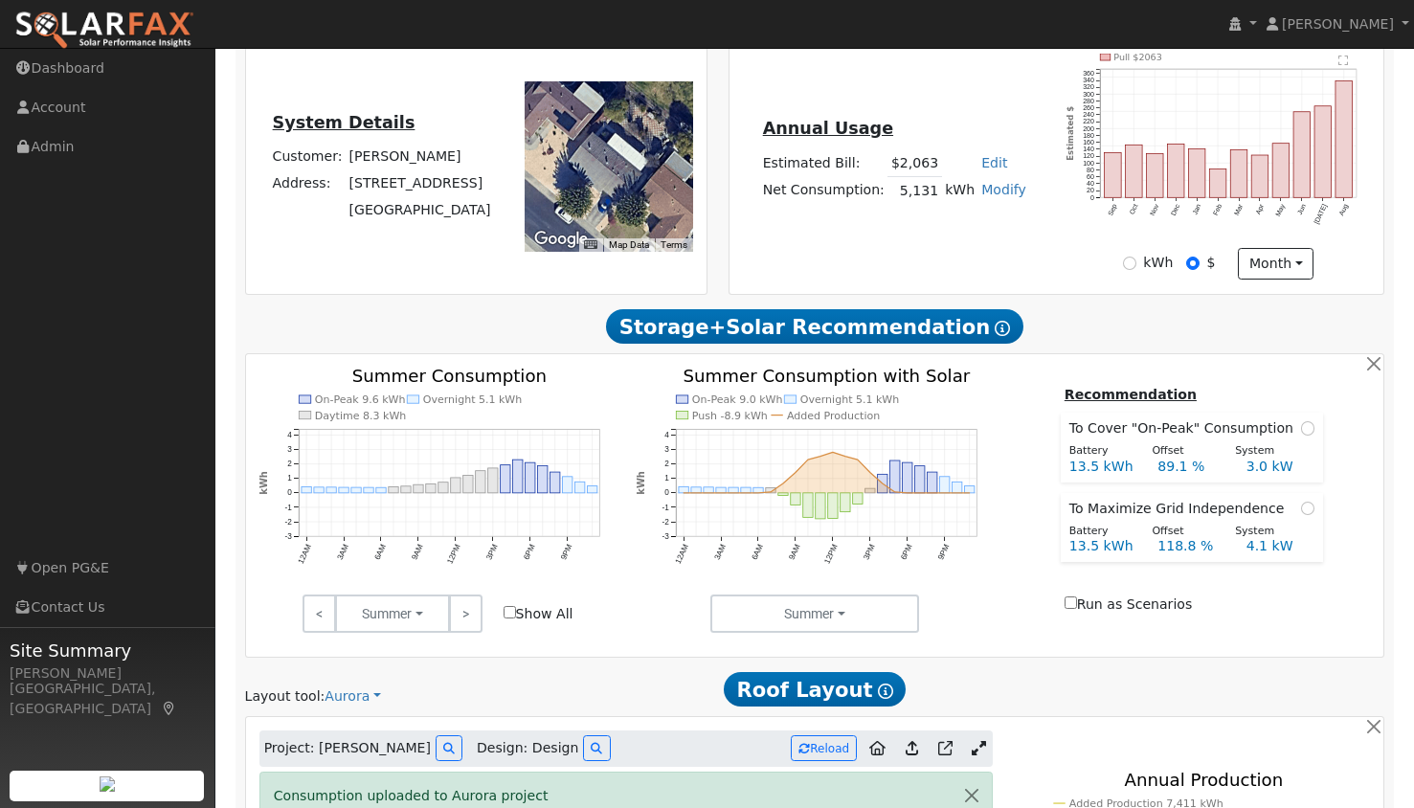
scroll to position [398, 0]
click at [1131, 257] on input "kWh" at bounding box center [1129, 262] width 13 height 13
radio input "true"
radio input "false"
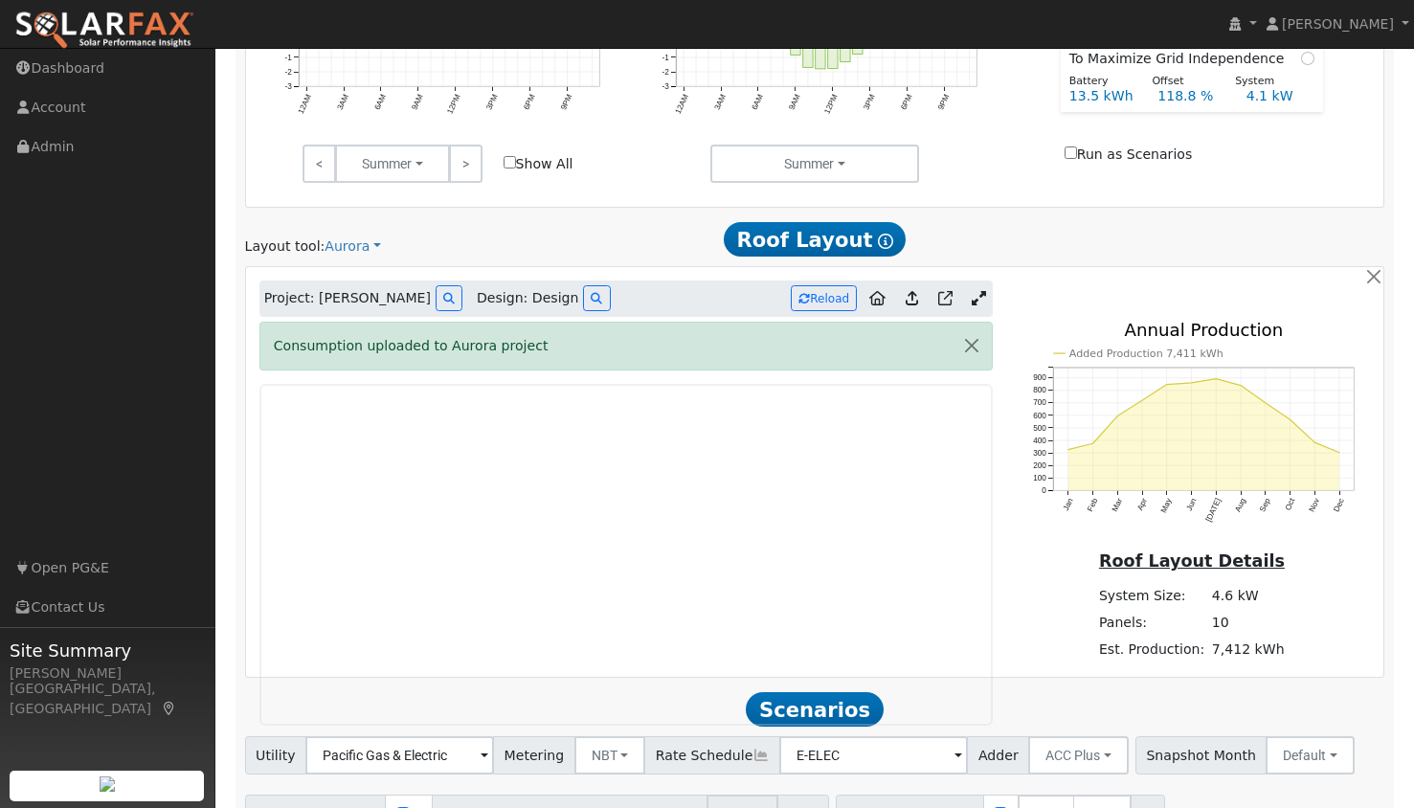
scroll to position [848, 0]
click at [832, 300] on button "Reload" at bounding box center [824, 297] width 66 height 26
click at [974, 341] on button "button" at bounding box center [972, 345] width 40 height 47
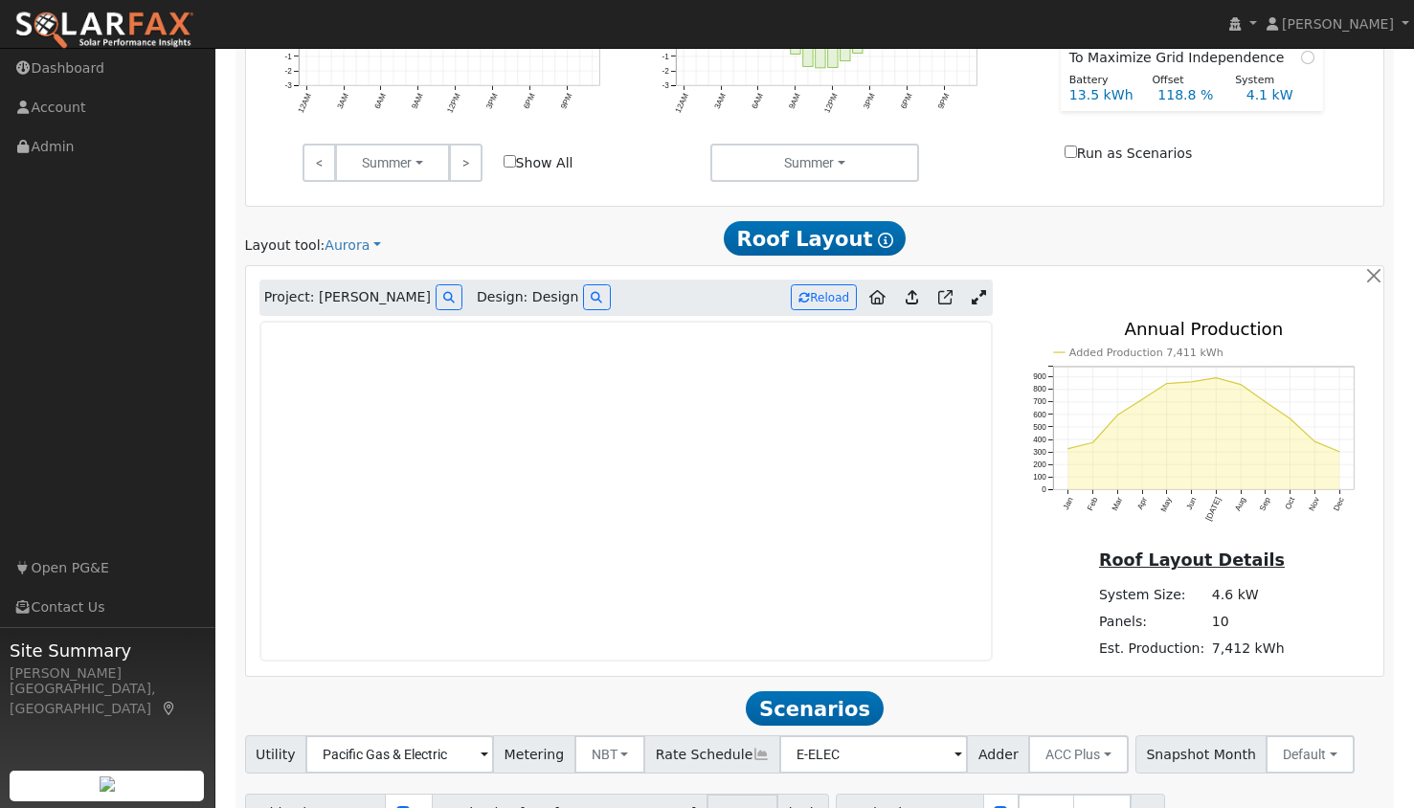
click at [913, 297] on icon at bounding box center [912, 297] width 12 height 14
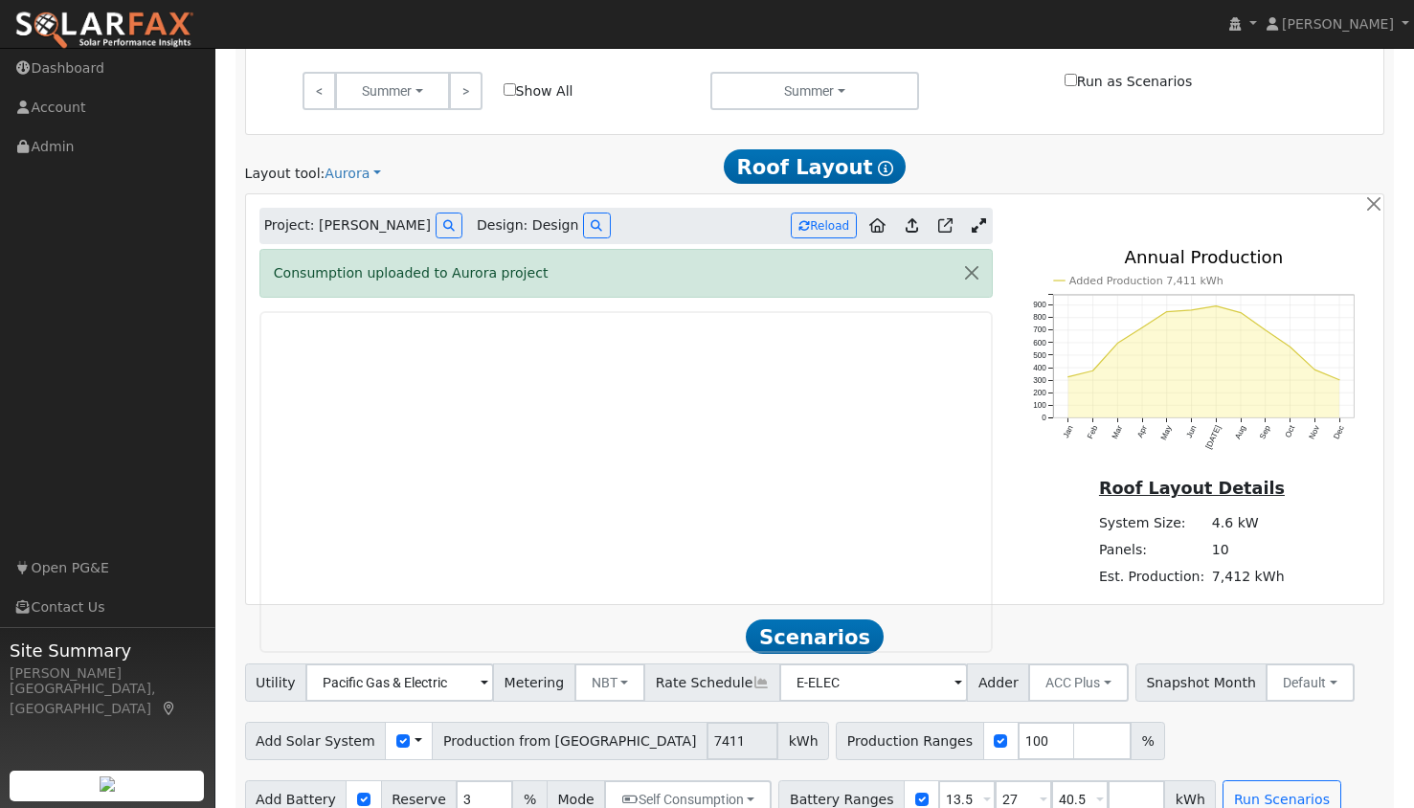
scroll to position [921, 0]
click at [443, 228] on icon at bounding box center [448, 224] width 11 height 11
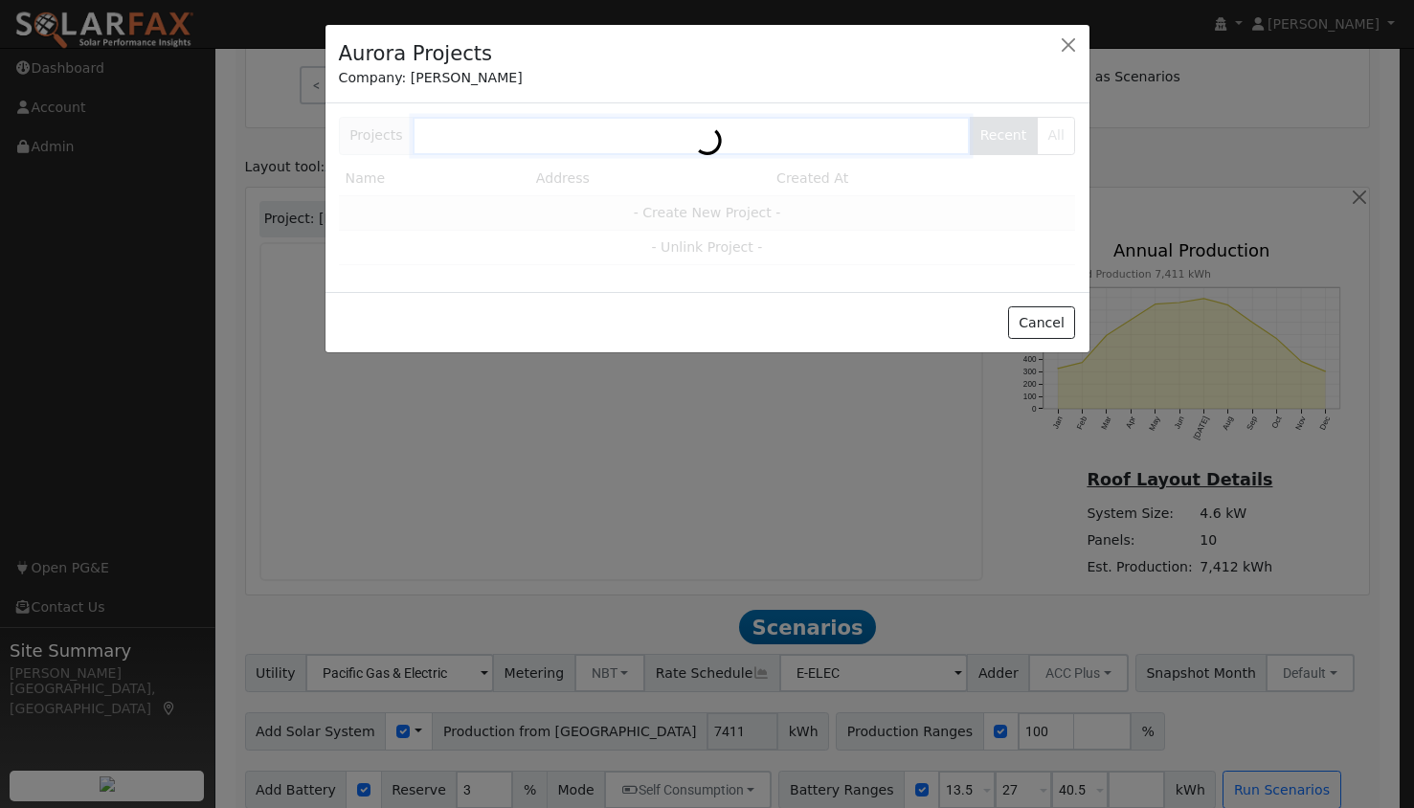
scroll to position [924, 0]
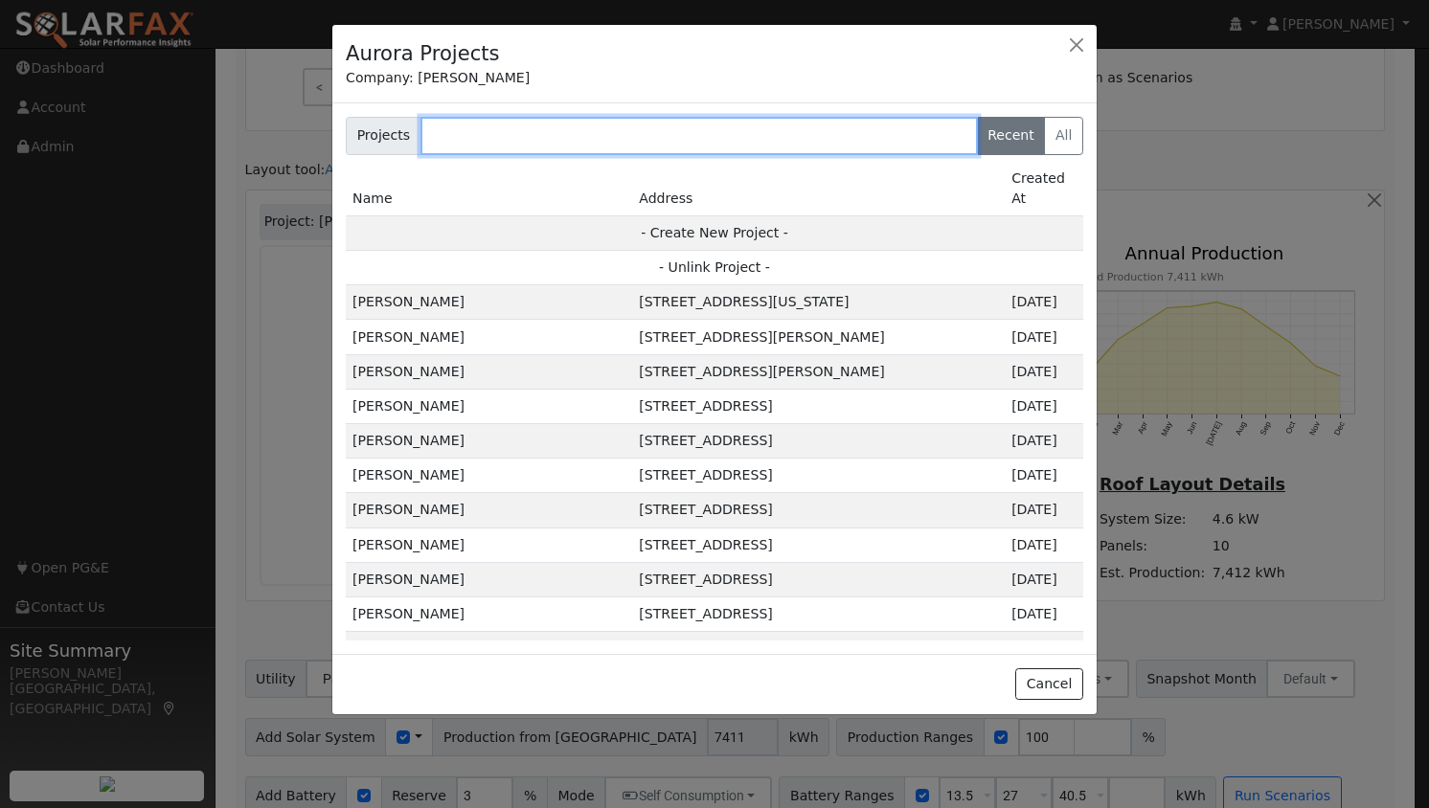
click at [643, 139] on input "text" at bounding box center [698, 136] width 557 height 38
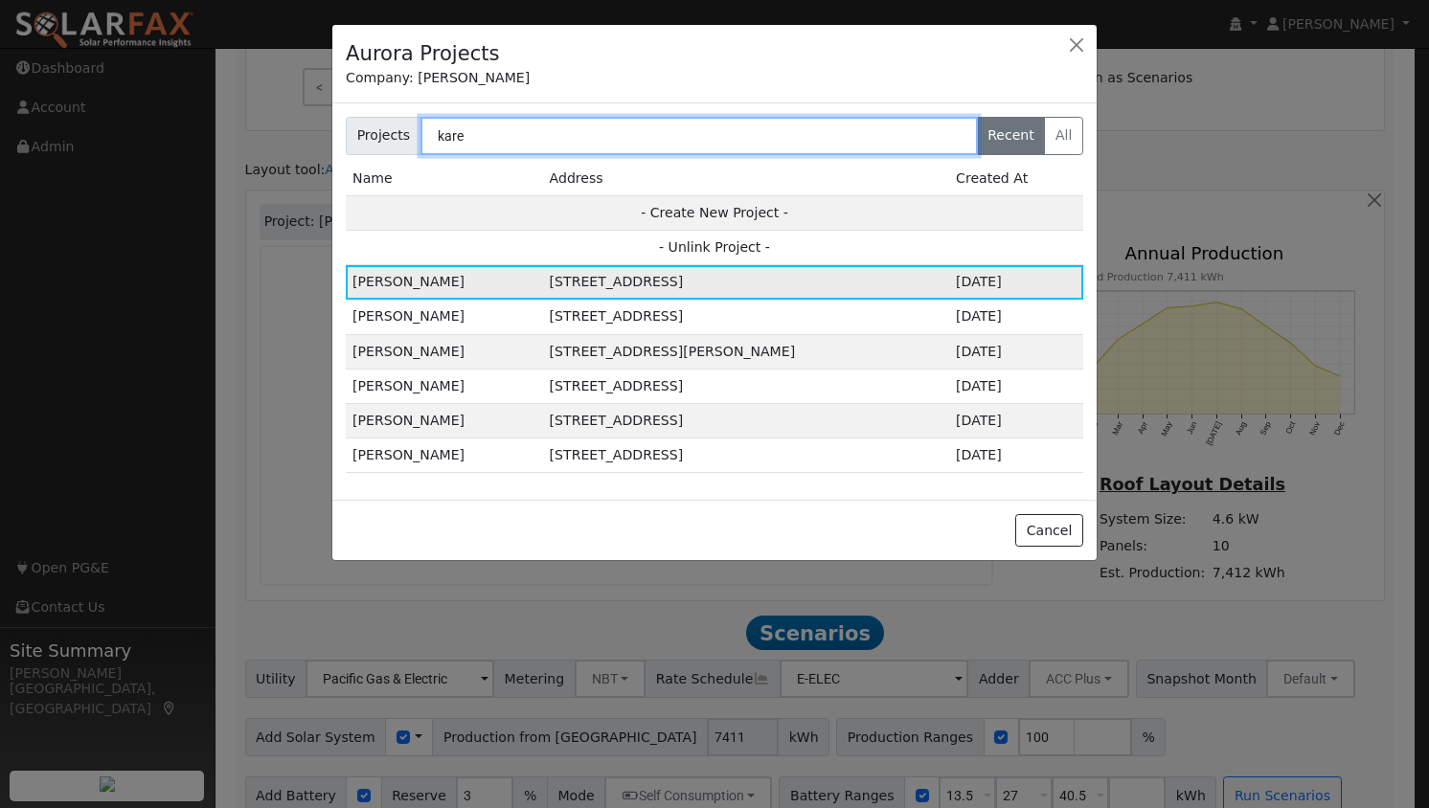
type input "kare"
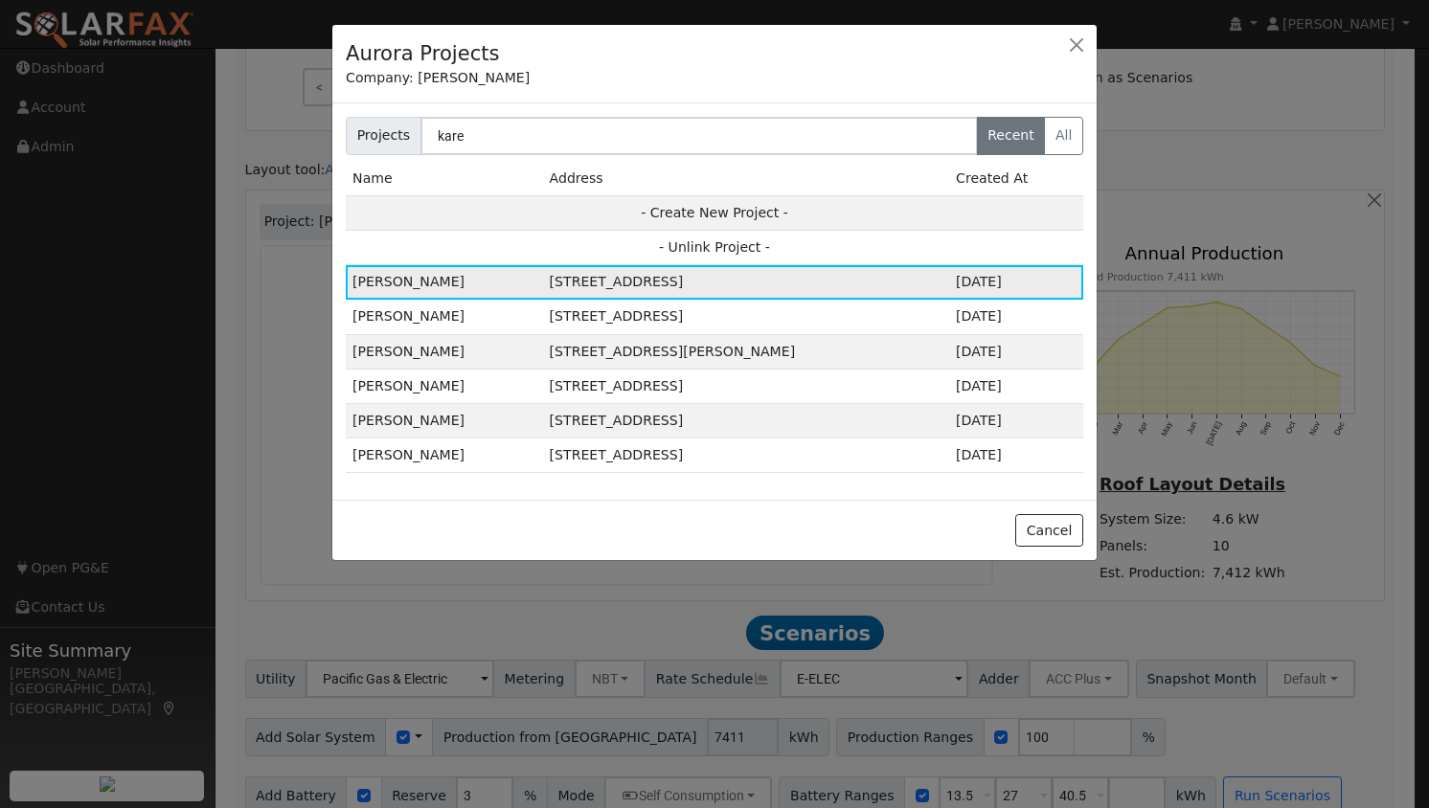
click at [634, 273] on td "[STREET_ADDRESS]" at bounding box center [746, 282] width 406 height 34
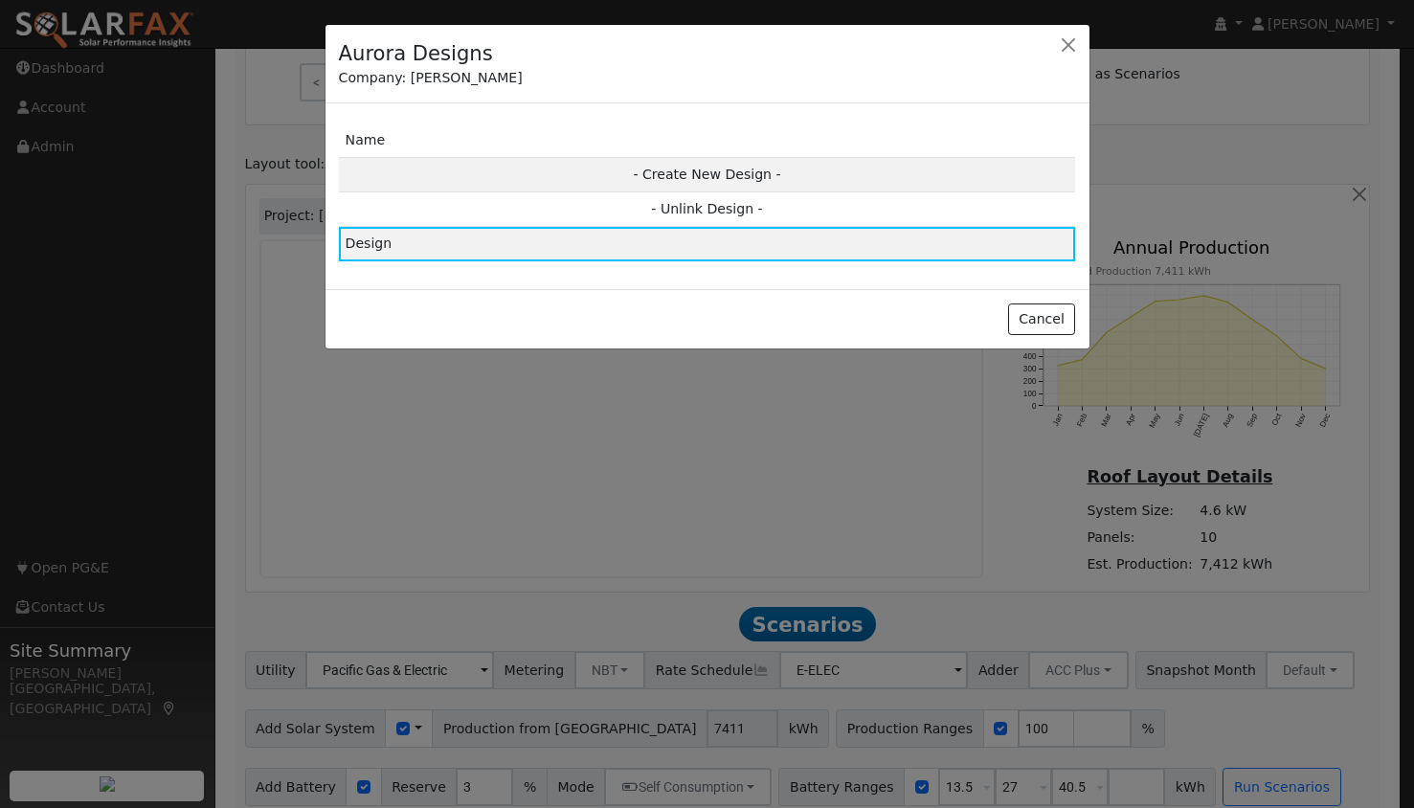
scroll to position [927, 0]
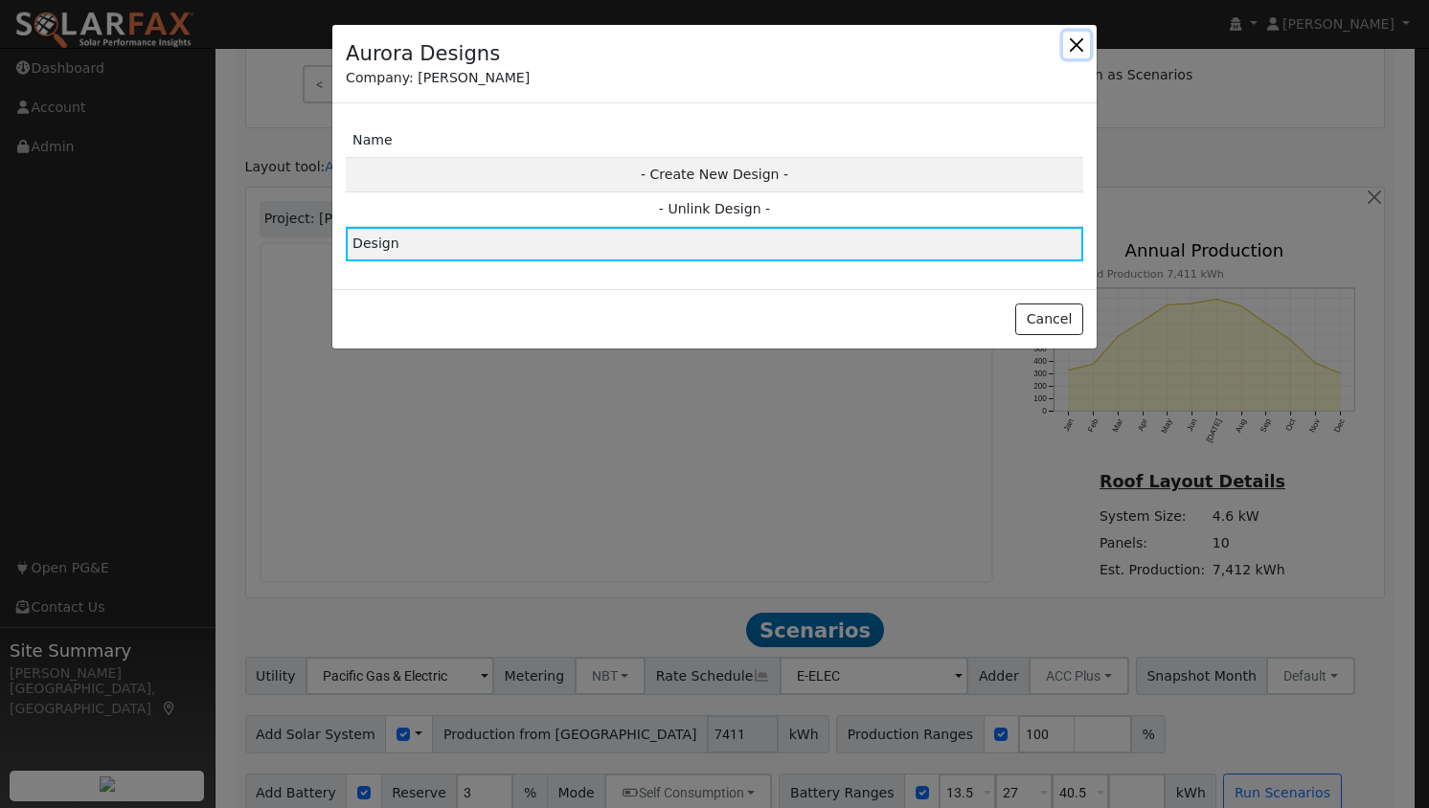
click at [1079, 42] on button "button" at bounding box center [1076, 45] width 27 height 27
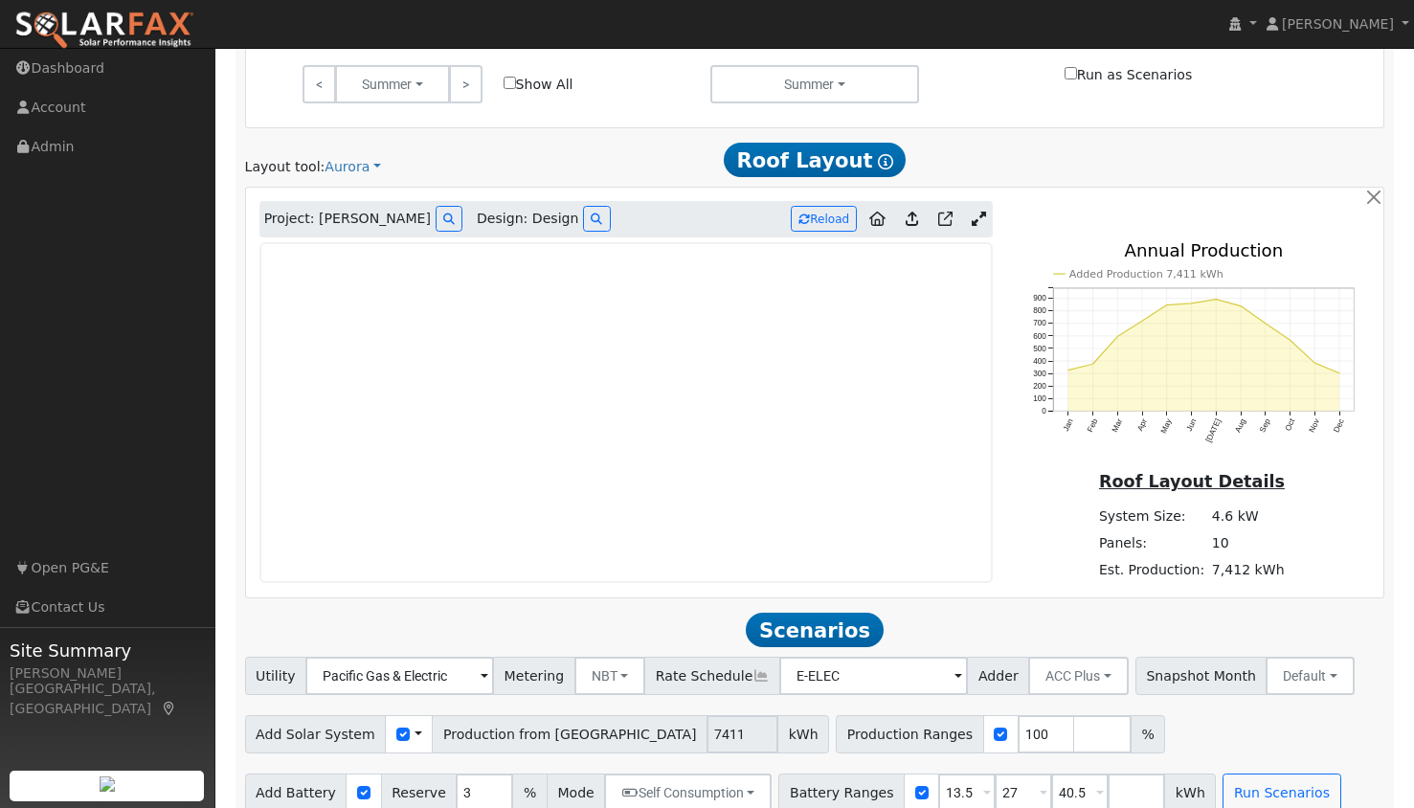
click at [879, 220] on icon at bounding box center [877, 219] width 16 height 14
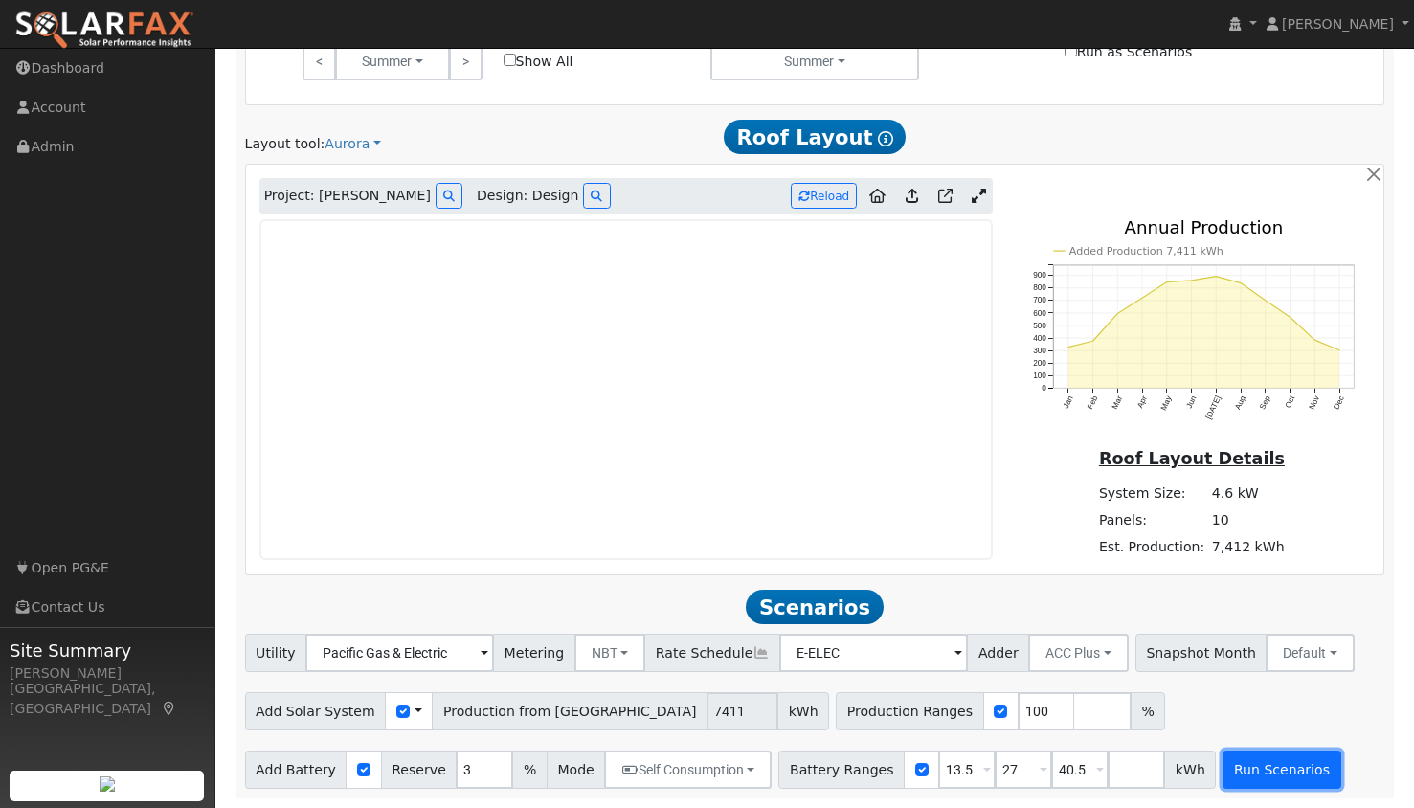
click at [1225, 776] on button "Run Scenarios" at bounding box center [1282, 770] width 118 height 38
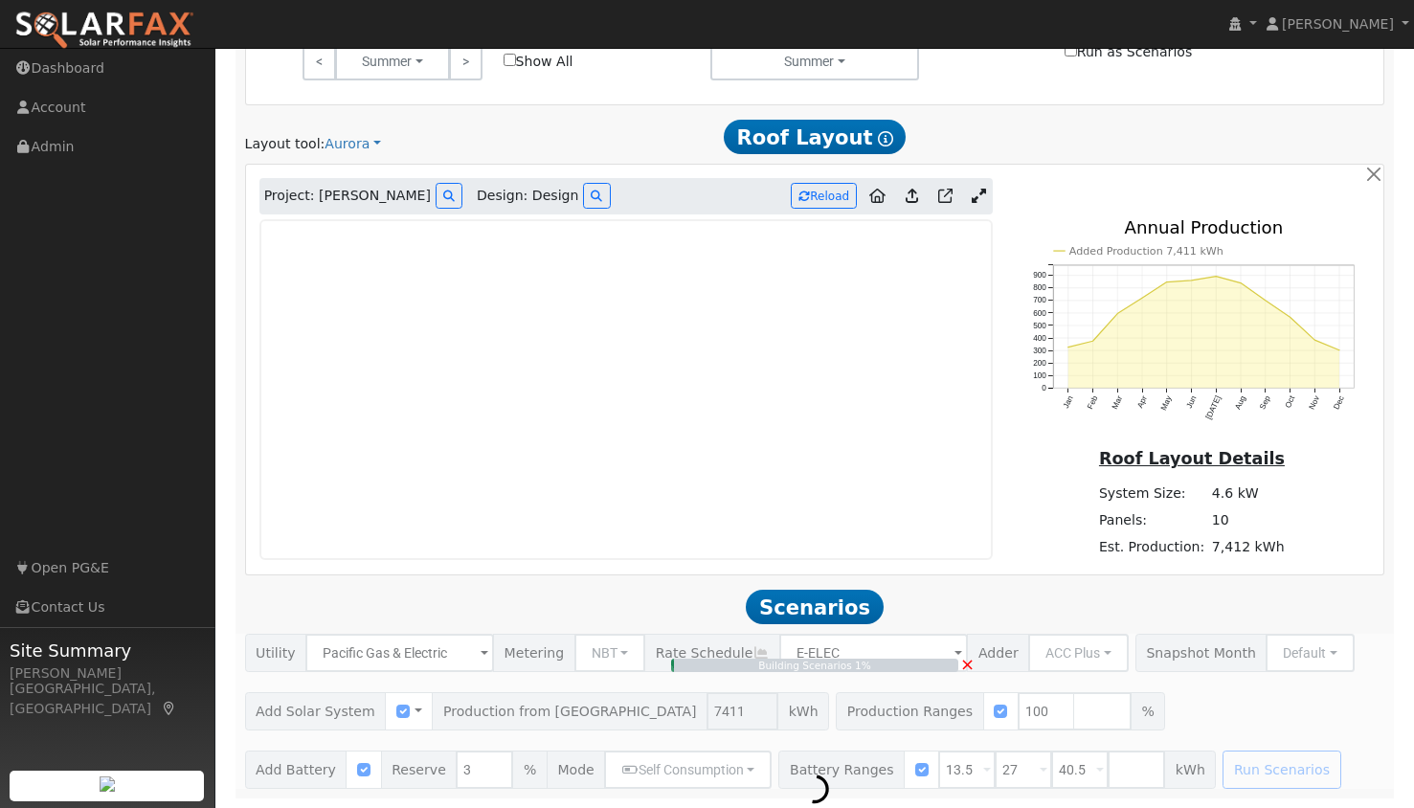
type input "4.9"
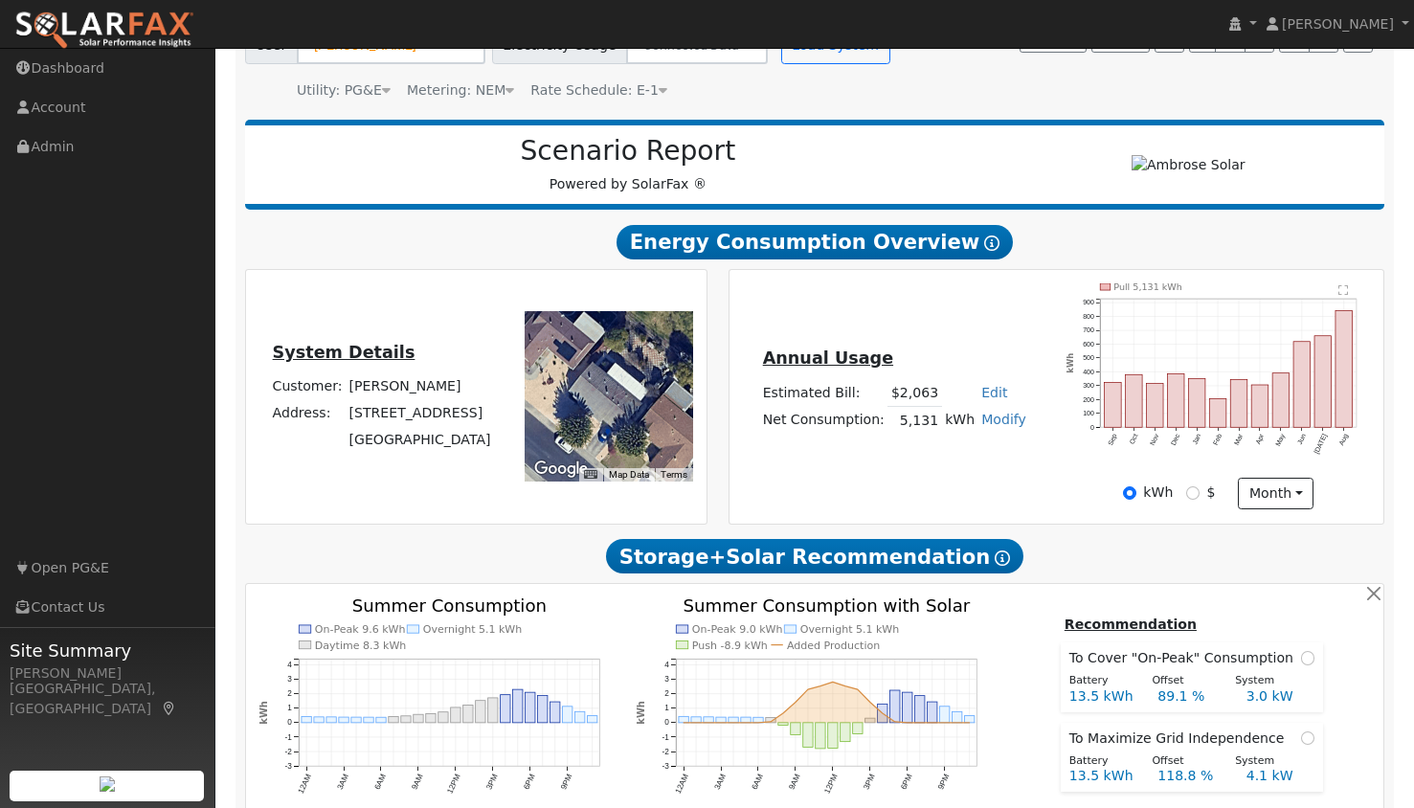
scroll to position [0, 0]
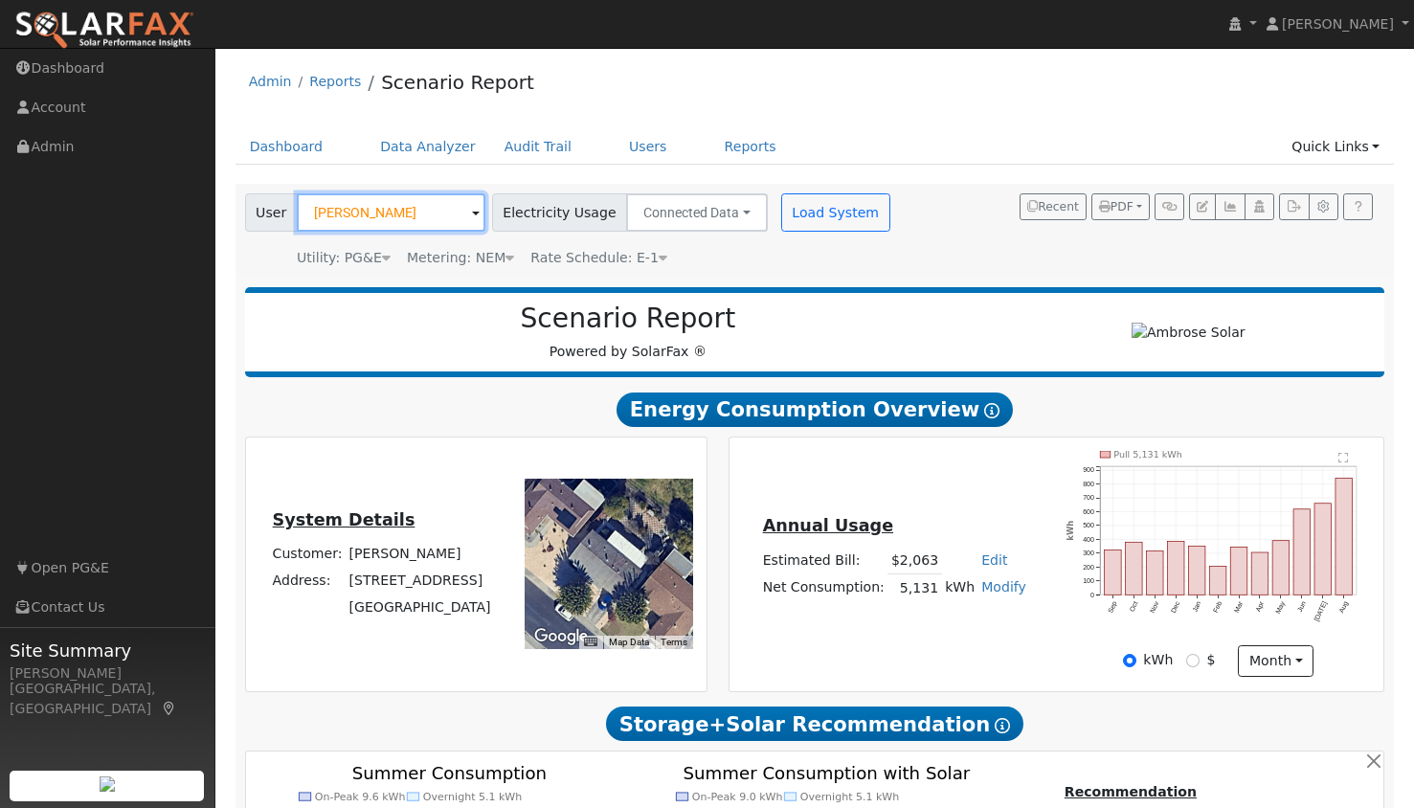
click at [398, 216] on input "[PERSON_NAME]" at bounding box center [391, 212] width 189 height 38
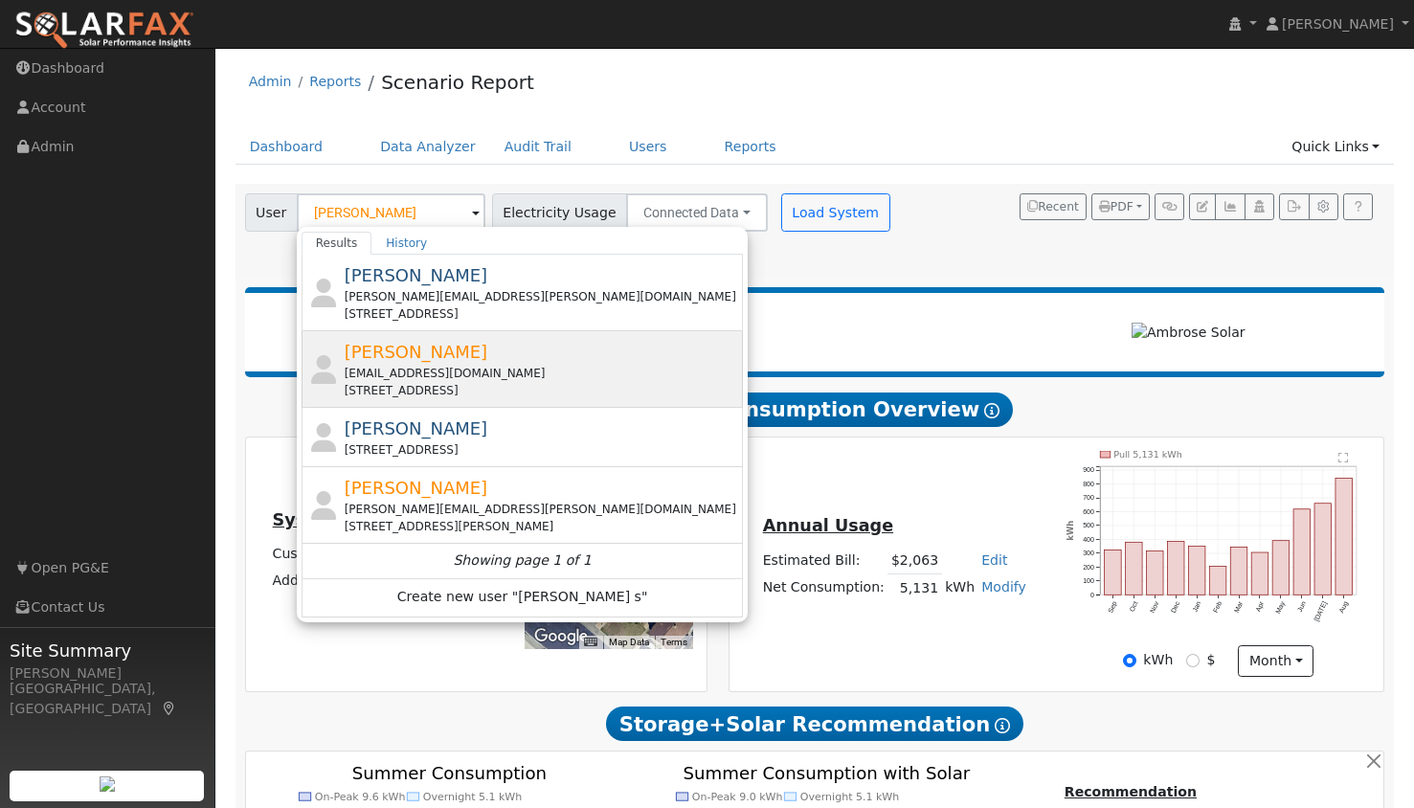
click at [466, 342] on span "Michael Samadian" at bounding box center [417, 352] width 144 height 20
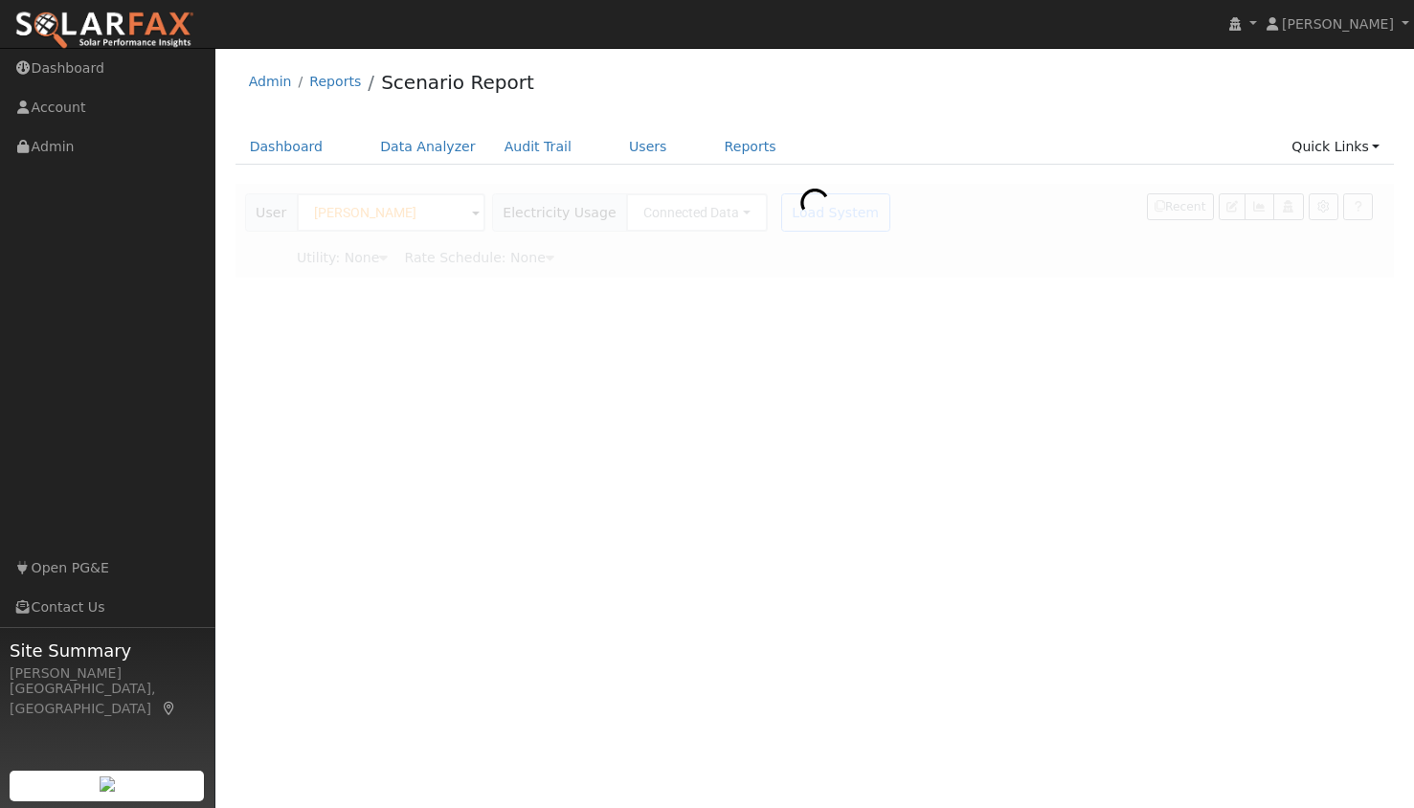
type input "Michael Samadian"
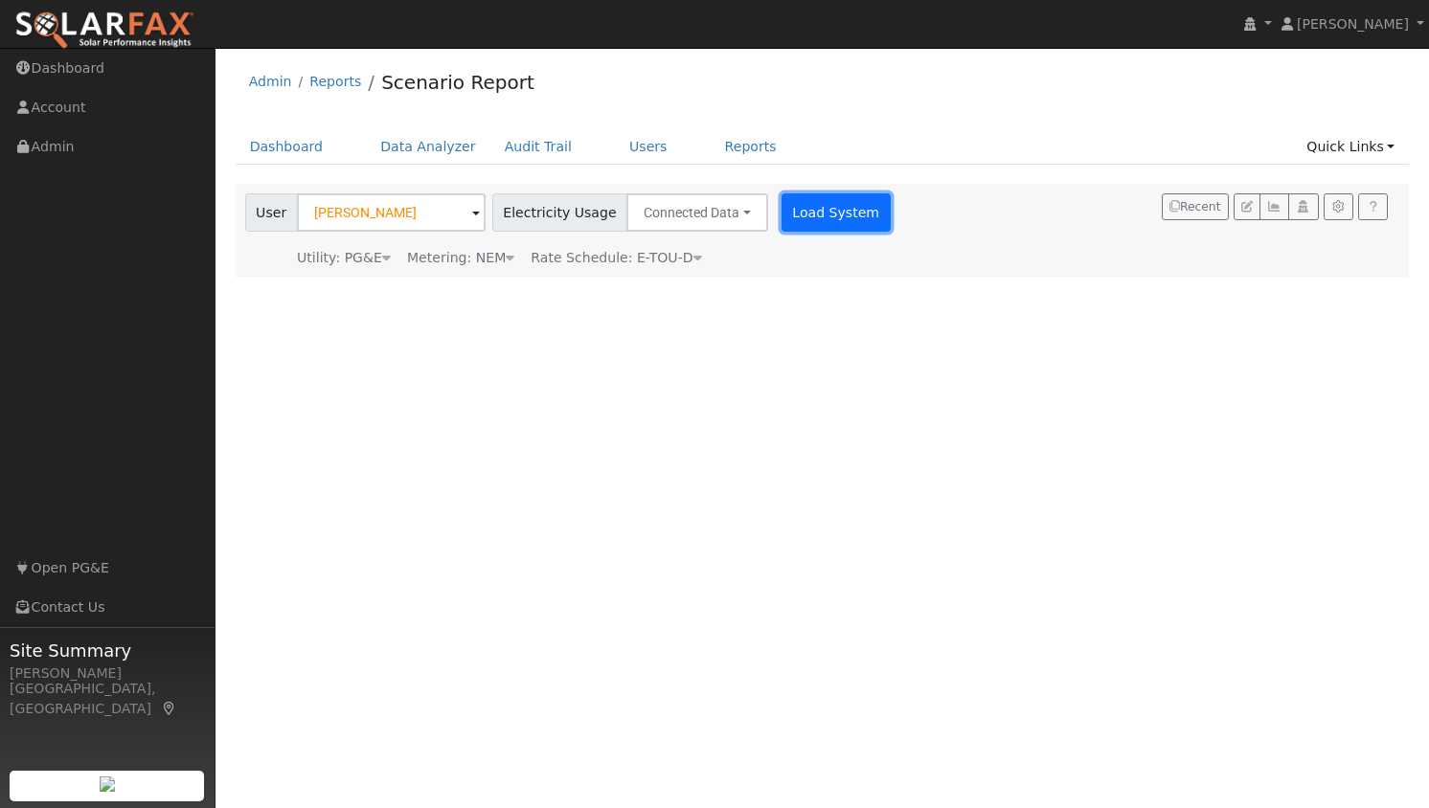
click at [807, 207] on button "Load System" at bounding box center [835, 212] width 109 height 38
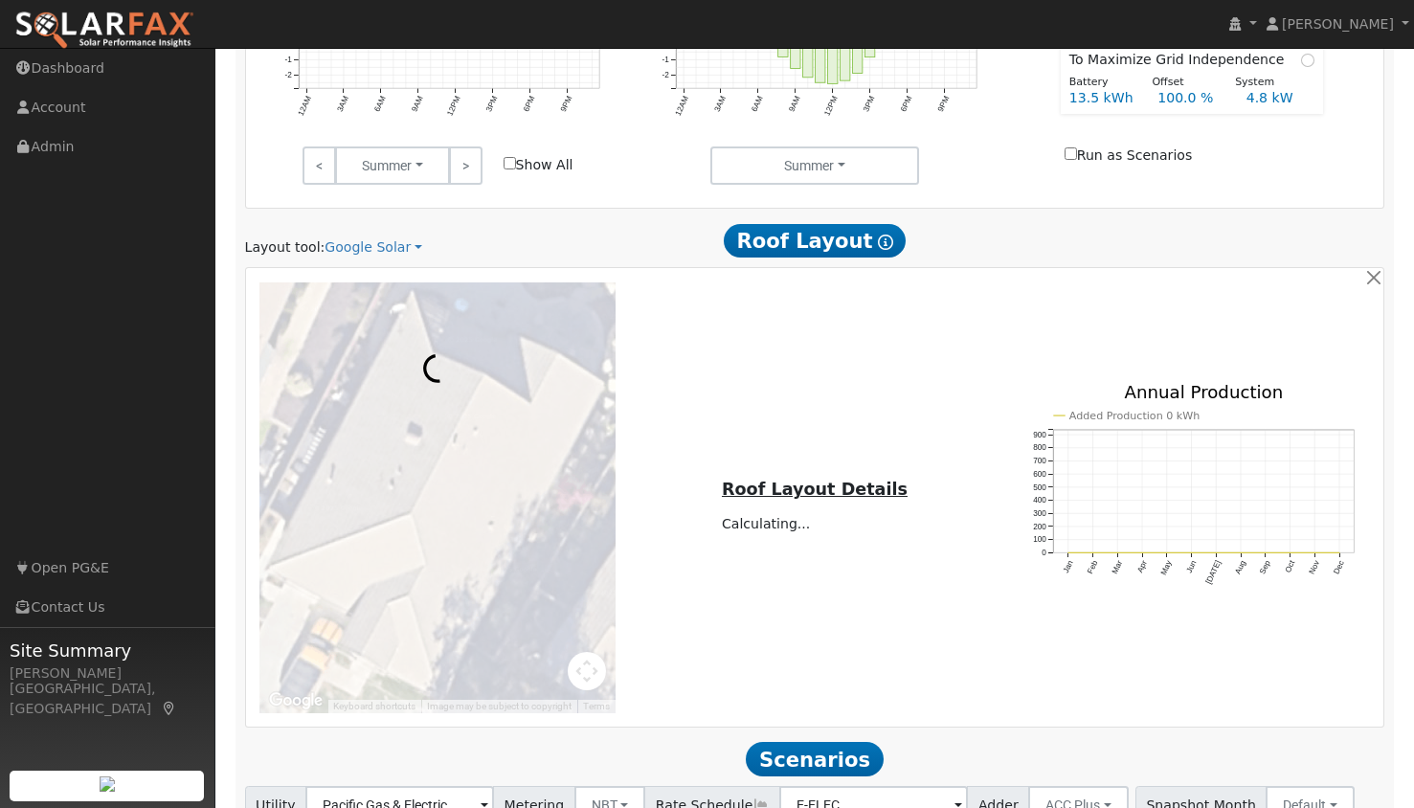
scroll to position [958, 0]
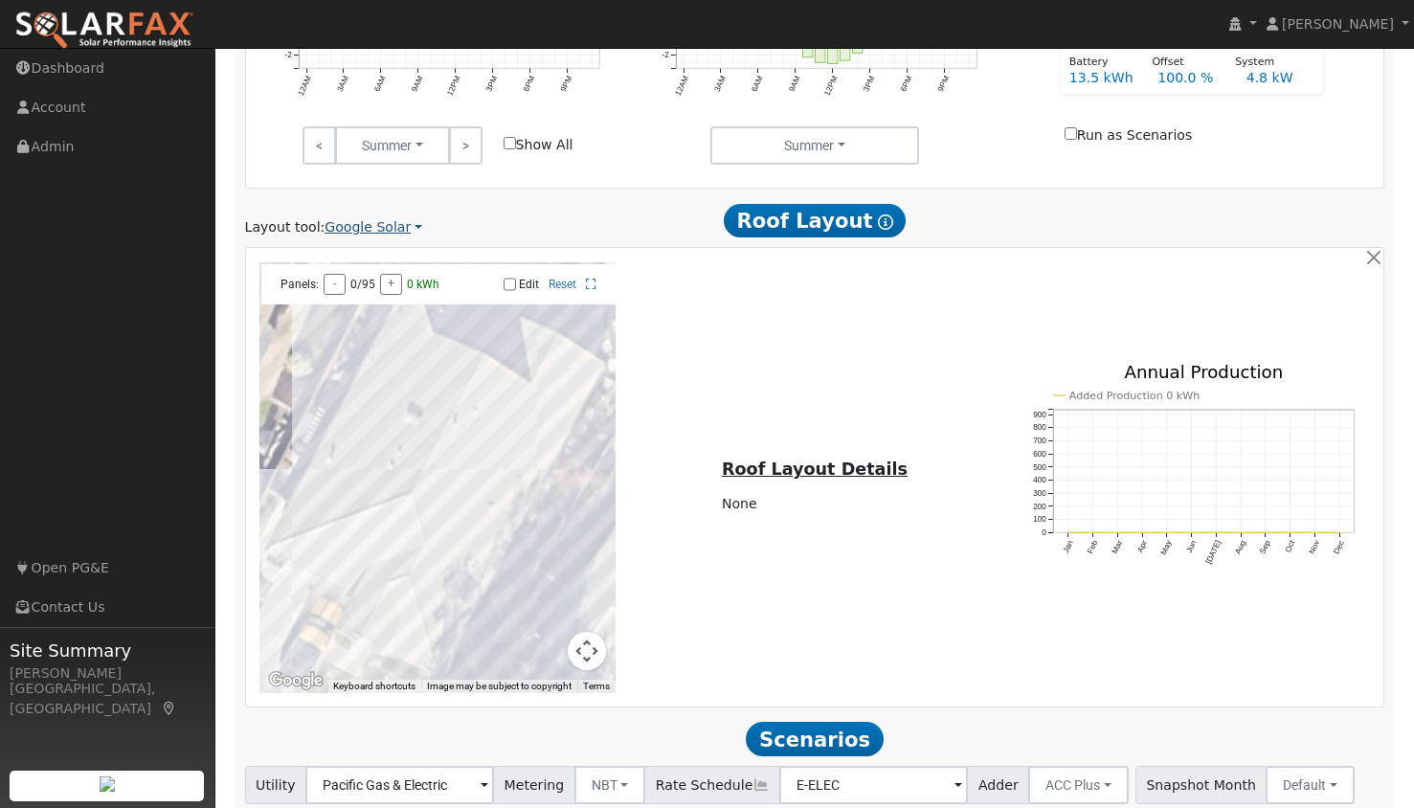
click at [346, 229] on link "Google Solar" at bounding box center [374, 227] width 98 height 20
click at [348, 320] on link "Aurora" at bounding box center [386, 317] width 133 height 27
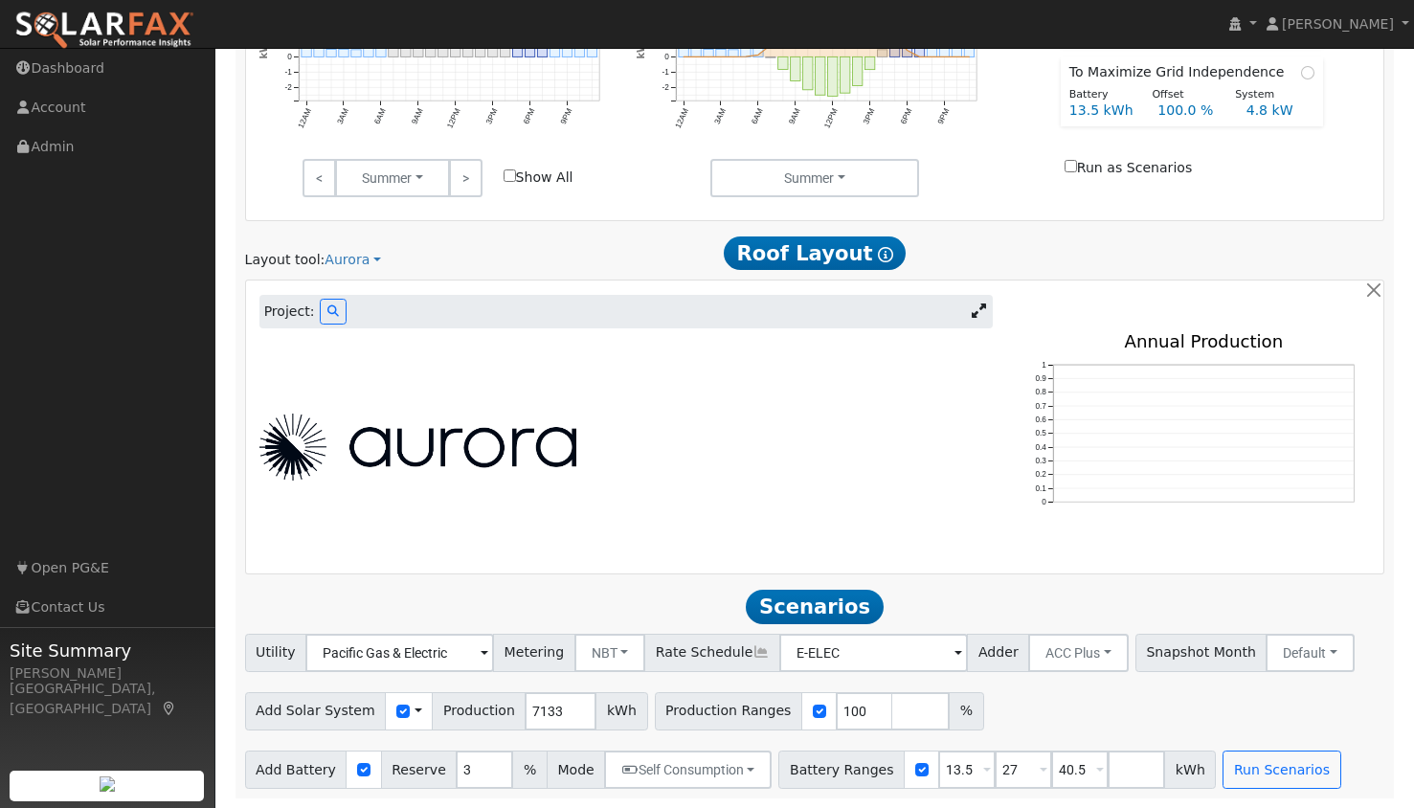
scroll to position [929, 0]
click at [327, 314] on icon at bounding box center [332, 310] width 11 height 11
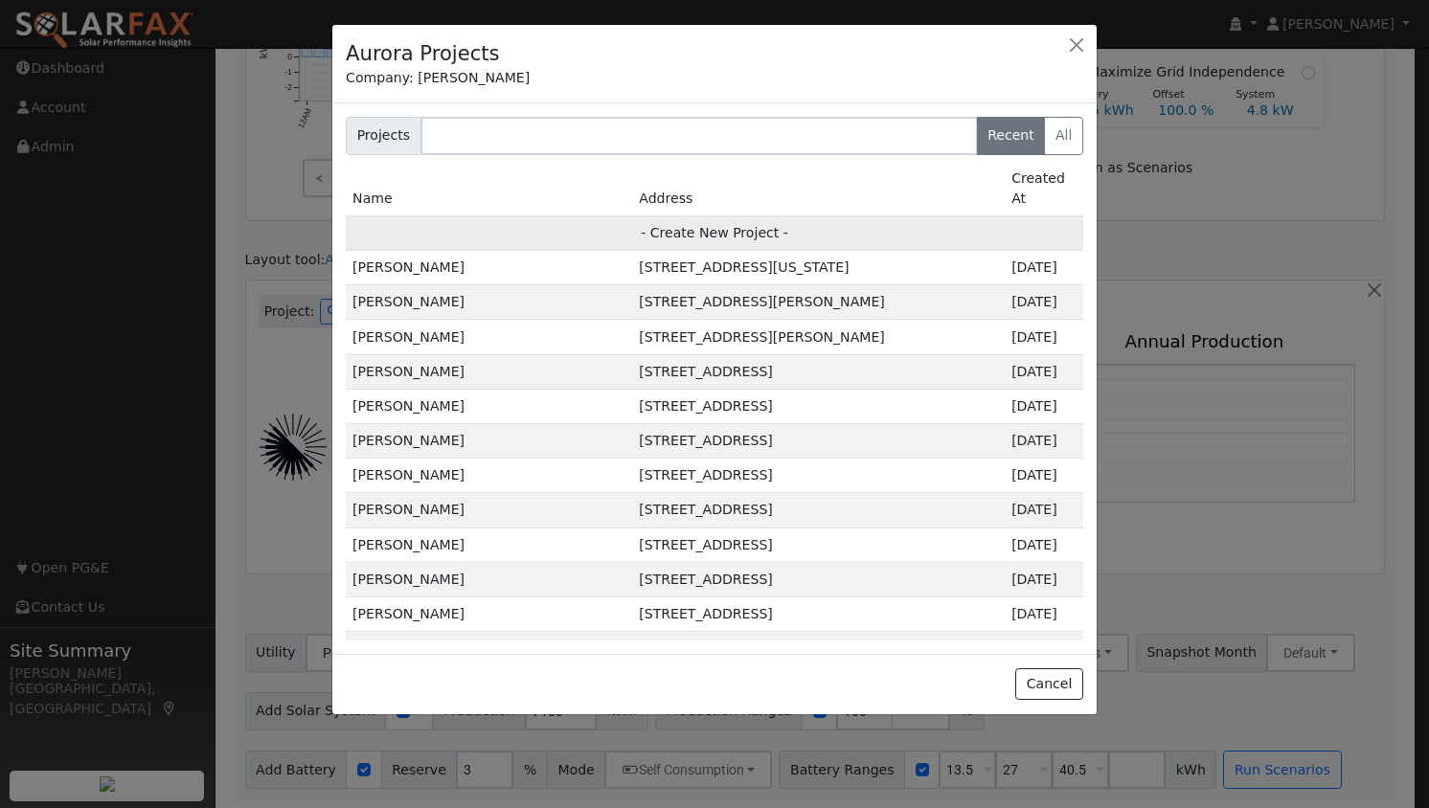
click at [709, 217] on td "- Create New Project -" at bounding box center [714, 232] width 737 height 34
type input "Michael Samadian"
type input "850 Lighthouse Drive"
type input "West Sacramento"
type input "CA"
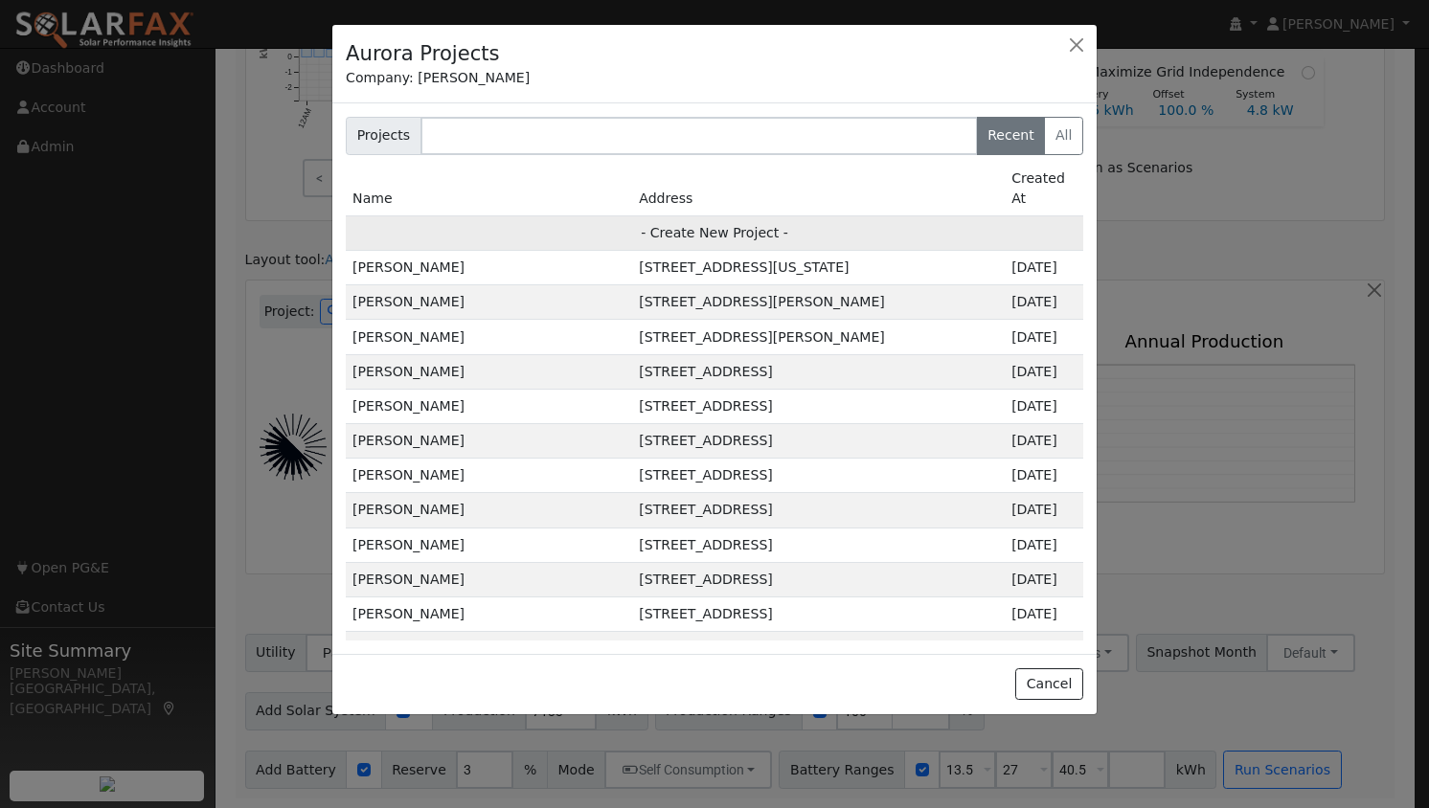
type input "95605"
type input "Design"
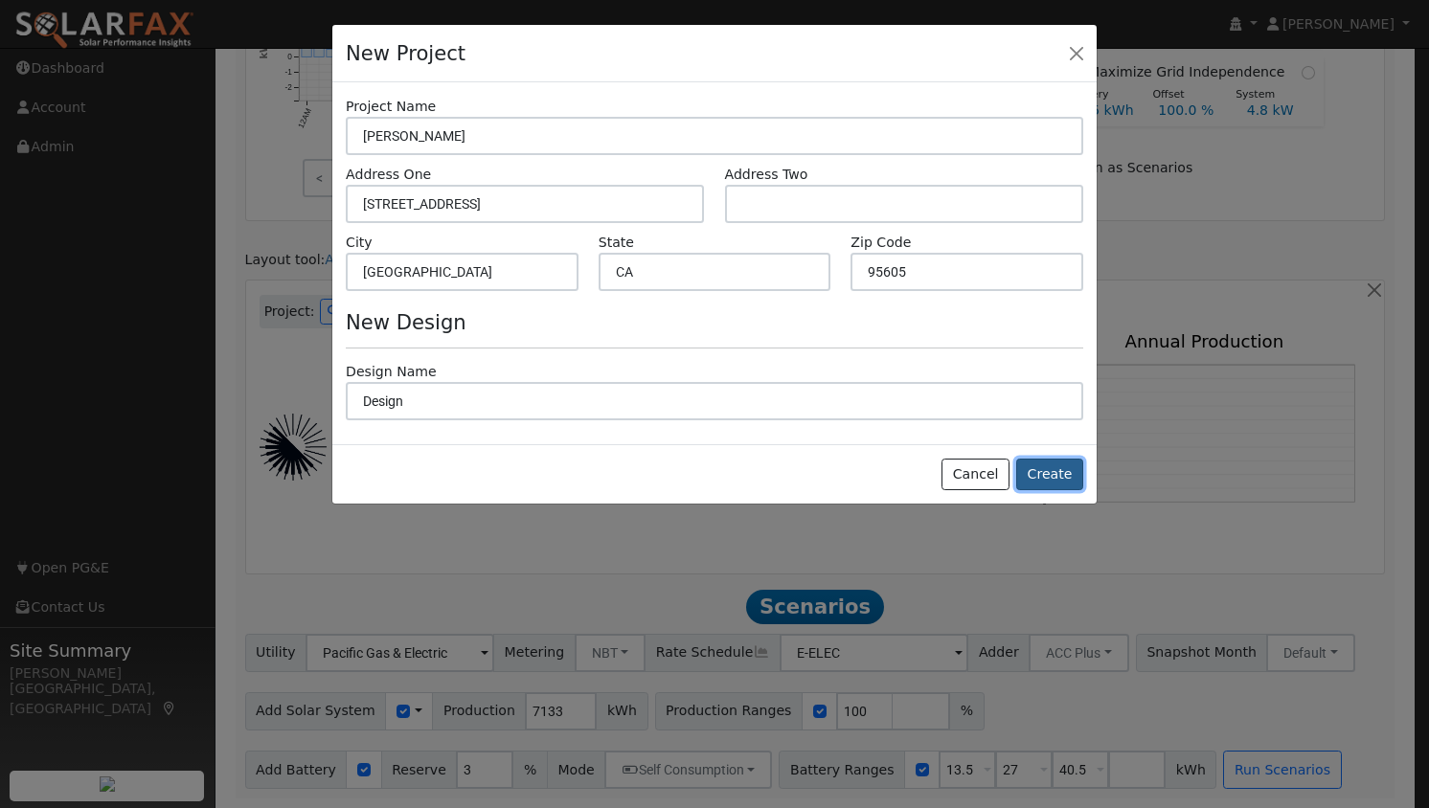
click at [1068, 487] on button "Create" at bounding box center [1049, 475] width 67 height 33
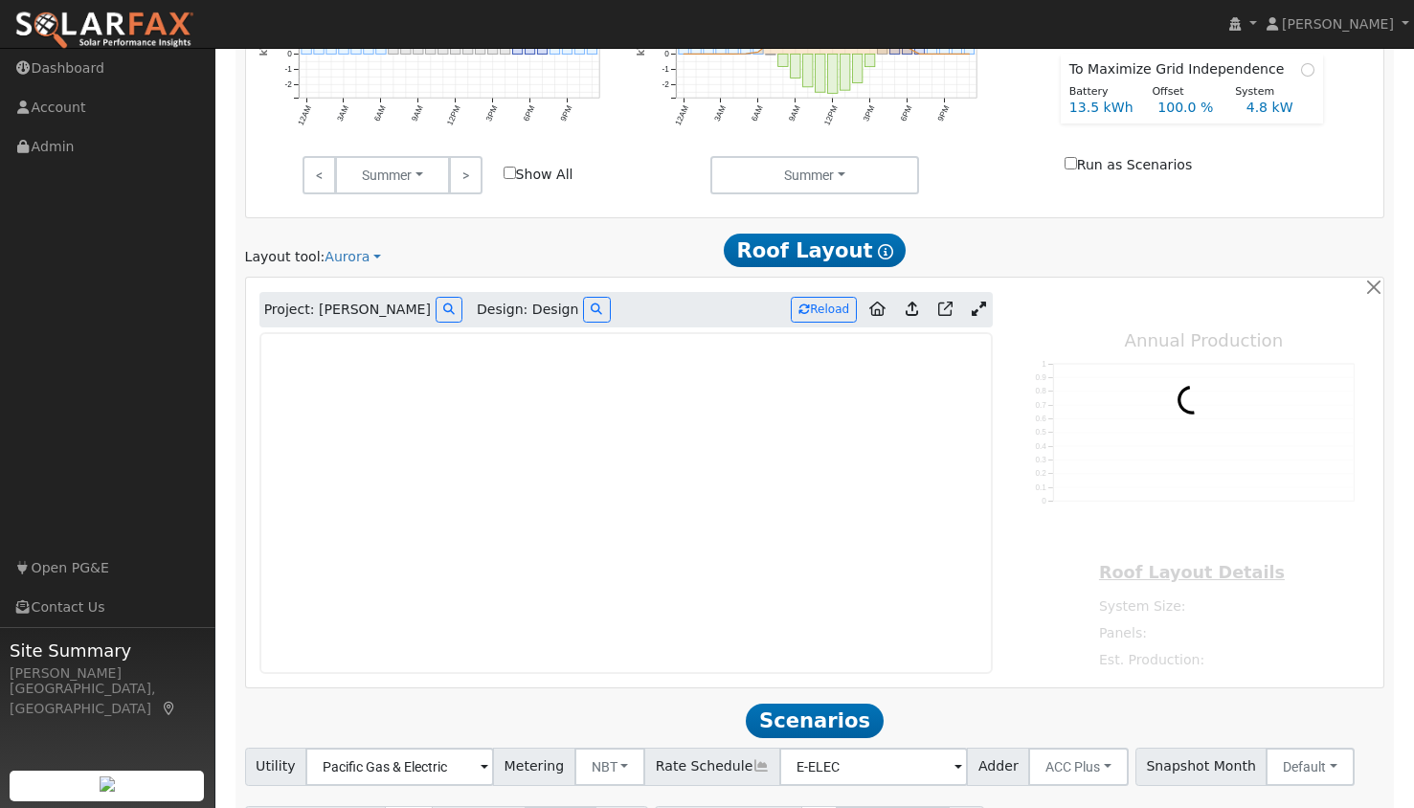
type input "0"
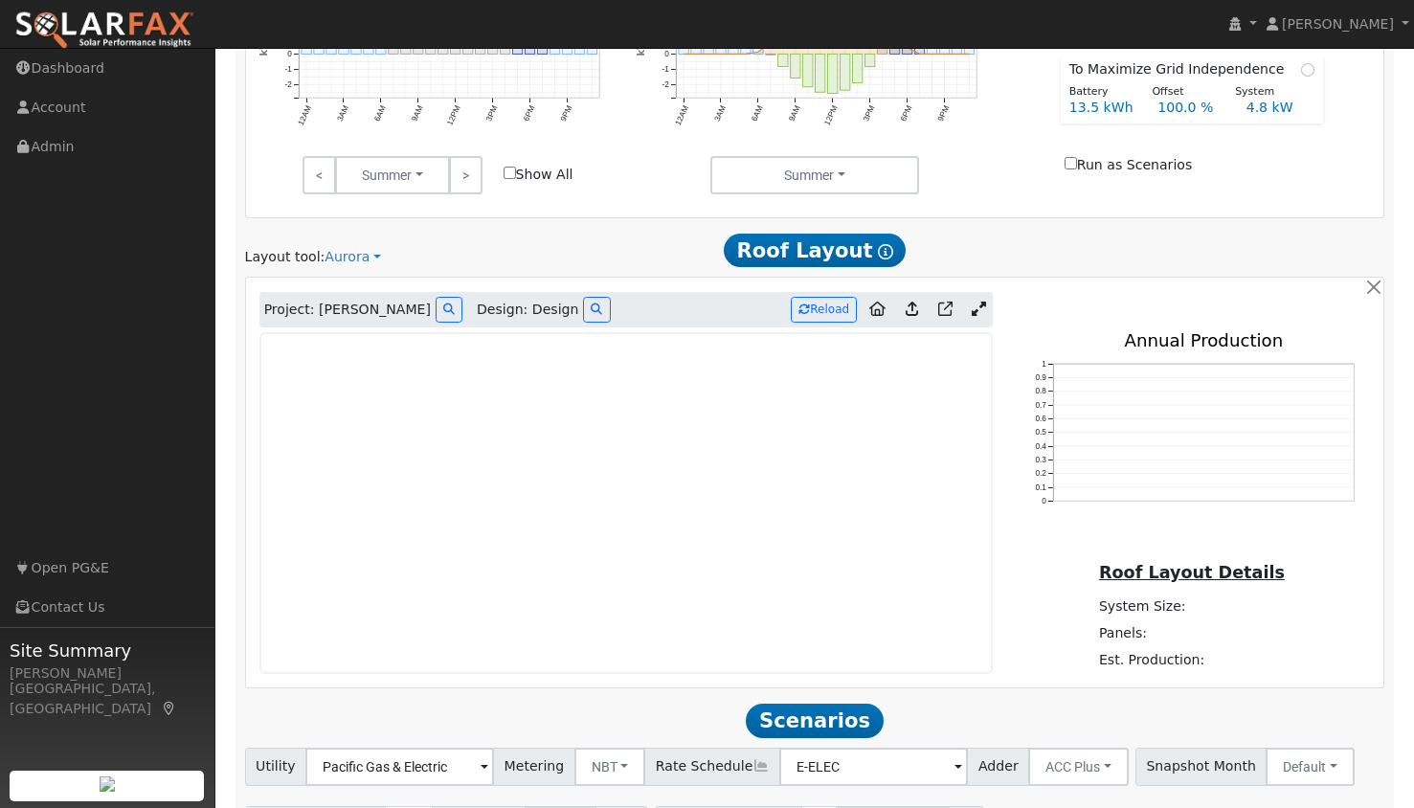
click at [977, 316] on icon at bounding box center [979, 309] width 14 height 14
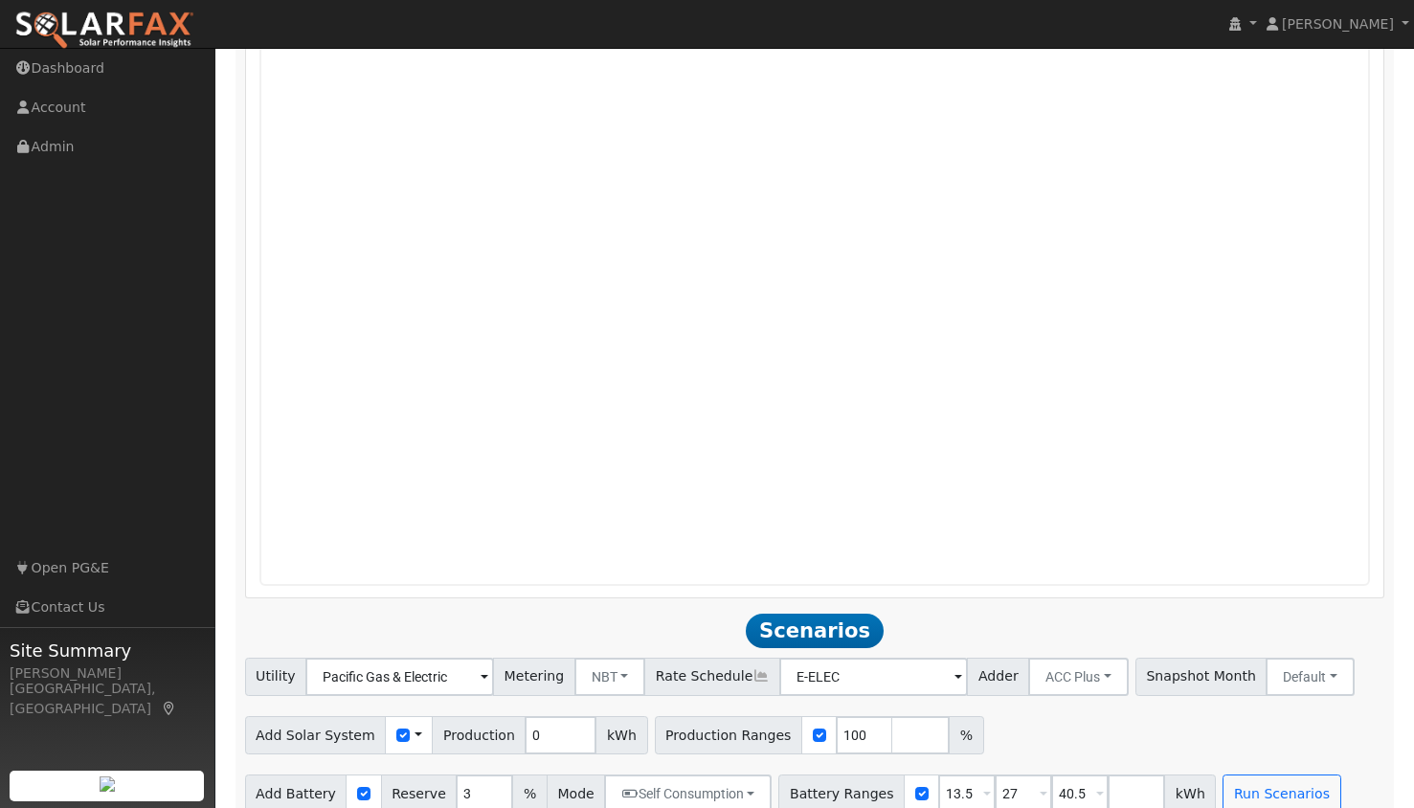
scroll to position [1454, 0]
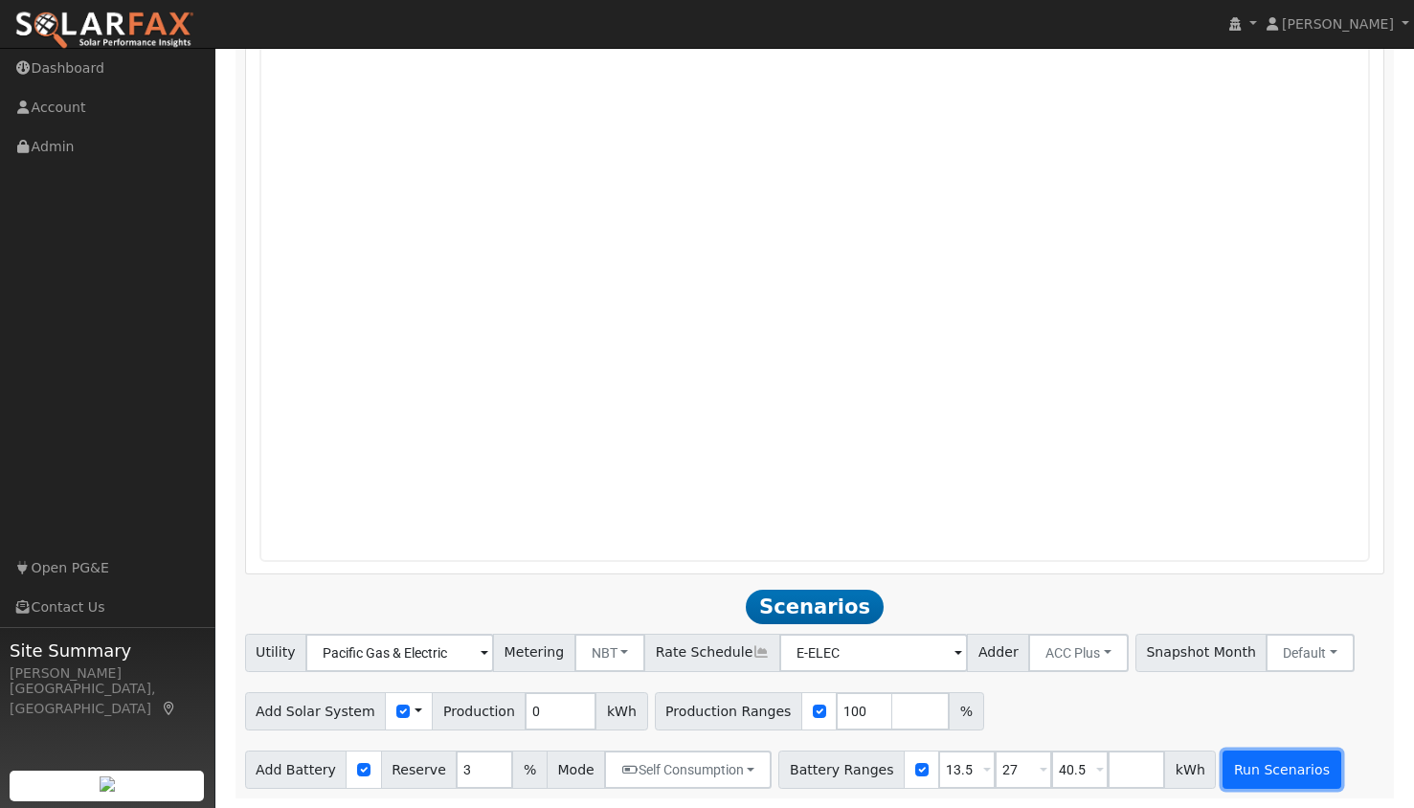
click at [1260, 760] on button "Run Scenarios" at bounding box center [1282, 770] width 118 height 38
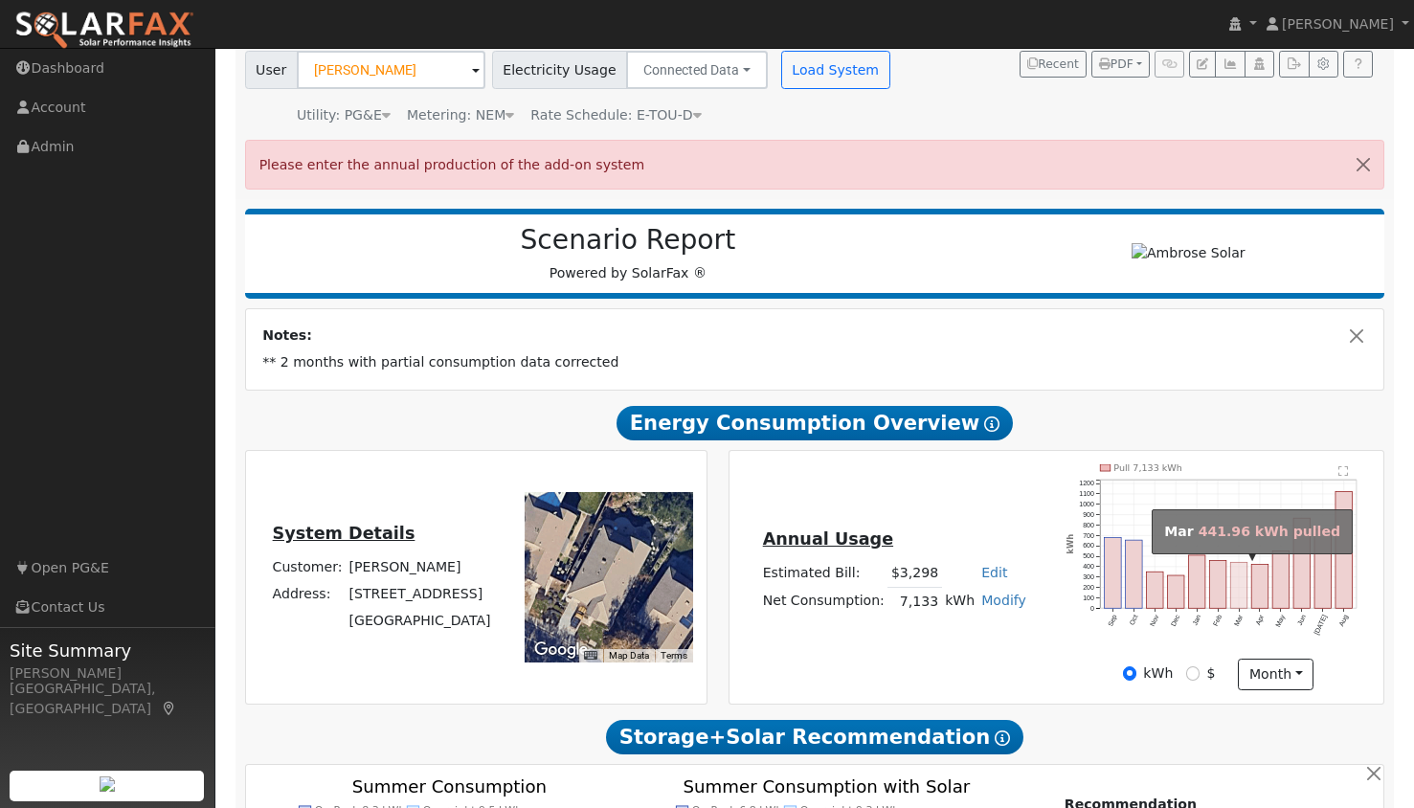
scroll to position [0, 0]
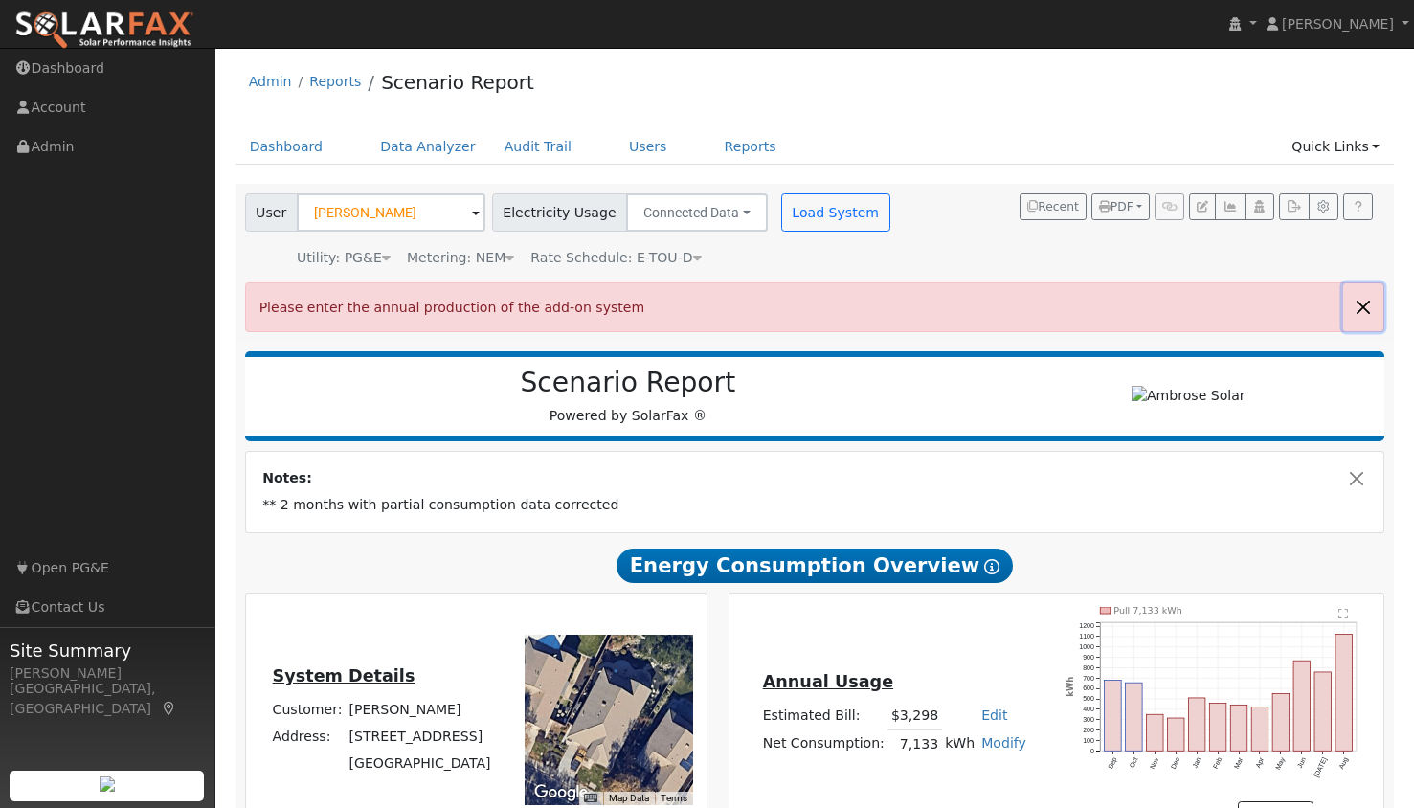
click at [1358, 312] on button "button" at bounding box center [1363, 306] width 40 height 47
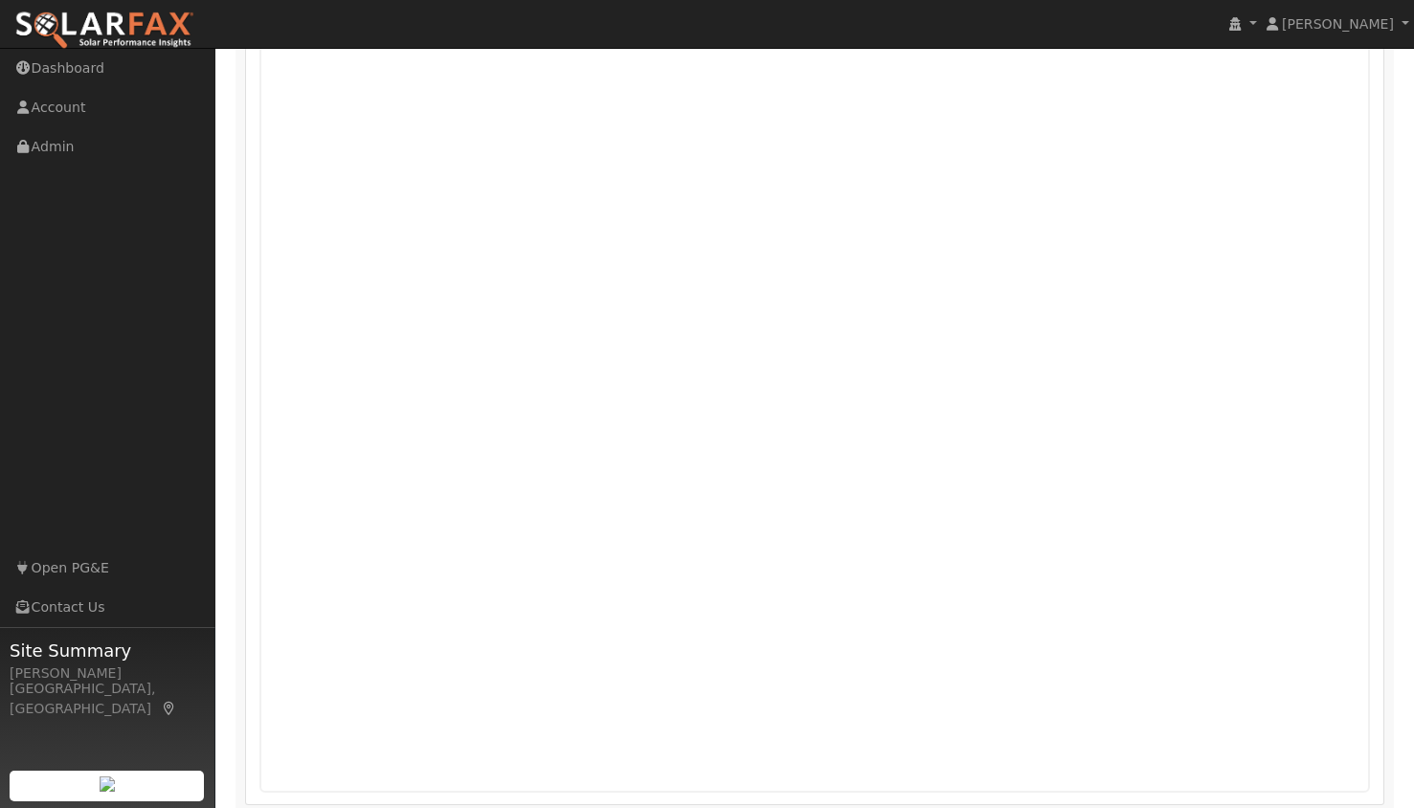
scroll to position [1221, 0]
